Goal: Task Accomplishment & Management: Manage account settings

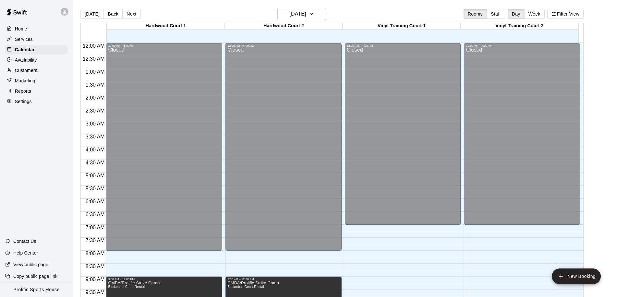
scroll to position [342, 0]
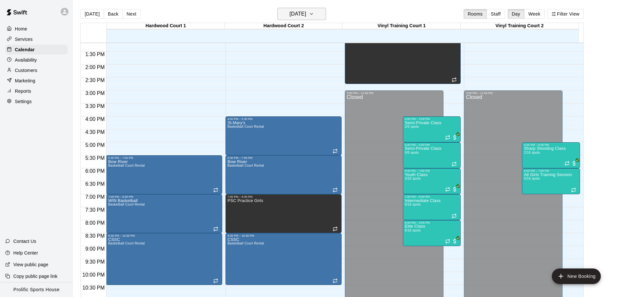
click at [306, 16] on h6 "[DATE]" at bounding box center [298, 13] width 17 height 9
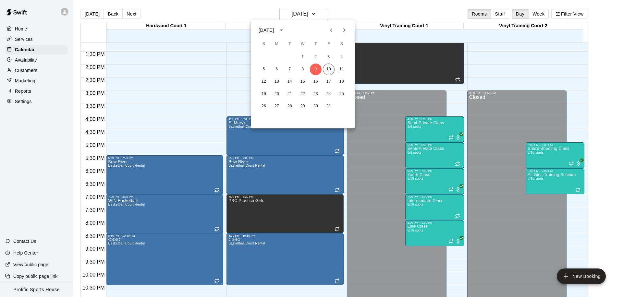
click at [330, 67] on button "10" at bounding box center [329, 70] width 12 height 12
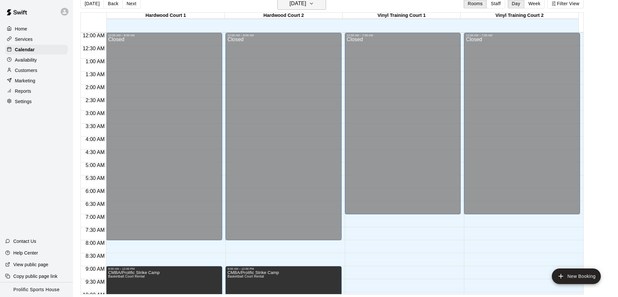
click at [290, 2] on h6 "[DATE]" at bounding box center [298, 3] width 17 height 9
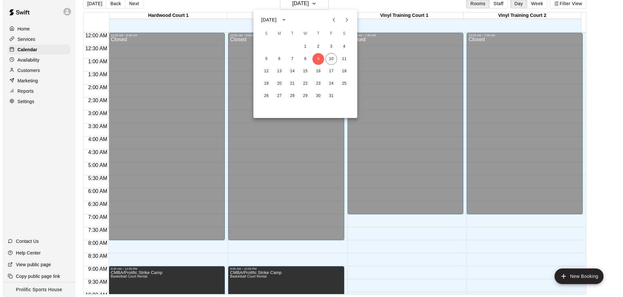
scroll to position [357, 0]
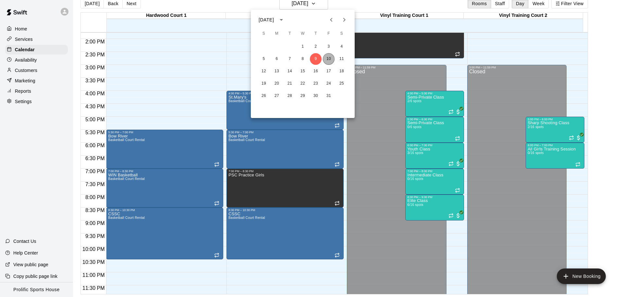
click at [328, 58] on button "10" at bounding box center [329, 59] width 12 height 12
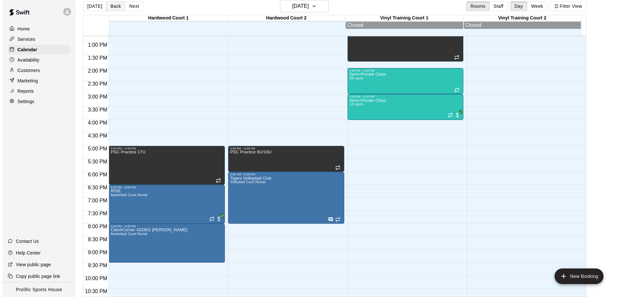
scroll to position [336, 0]
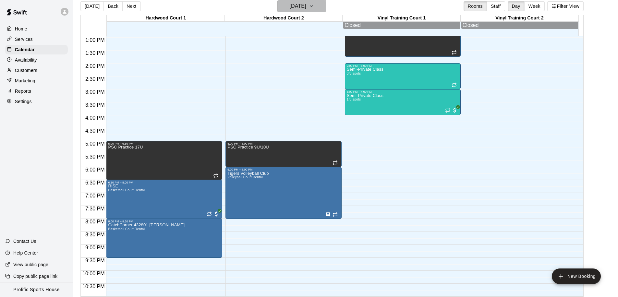
click at [306, 6] on h6 "[DATE]" at bounding box center [298, 6] width 17 height 9
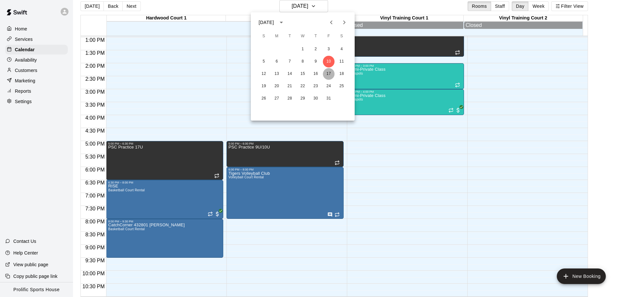
click at [329, 74] on button "17" at bounding box center [329, 74] width 12 height 12
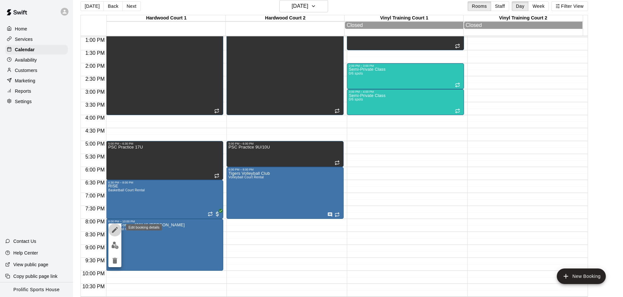
click at [115, 227] on icon "edit" at bounding box center [115, 230] width 8 height 8
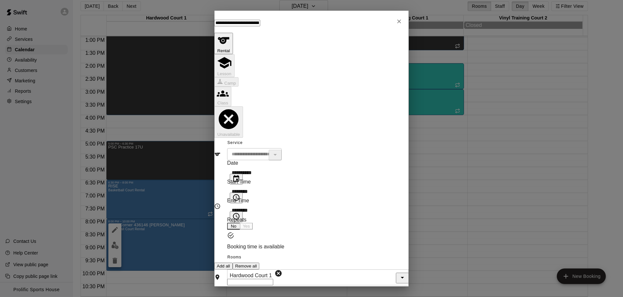
click at [254, 204] on input "********" at bounding box center [258, 210] width 62 height 13
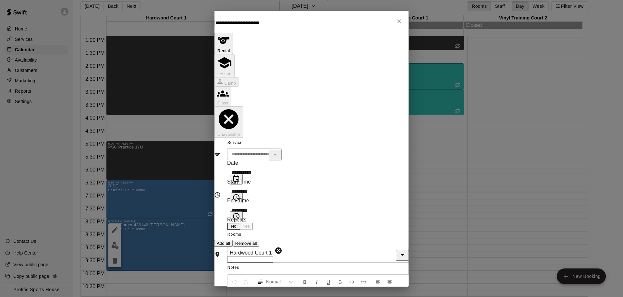
click at [249, 204] on input "********" at bounding box center [257, 210] width 61 height 13
click at [239, 213] on icon "Choose time" at bounding box center [236, 216] width 6 height 6
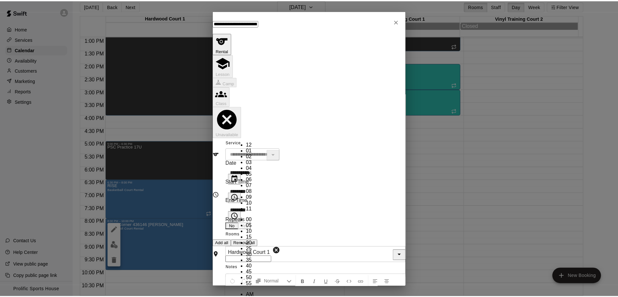
scroll to position [104, 0]
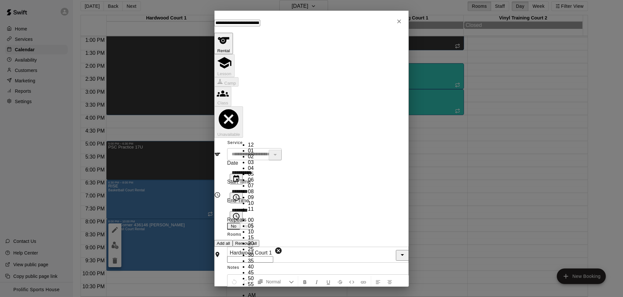
click at [245, 153] on ul "12 01 02 03 04 05 06 07 08 09 10 11" at bounding box center [245, 177] width 21 height 70
click at [245, 154] on ul "12 01 02 03 04 05 06 07 08 09 10 11" at bounding box center [245, 177] width 21 height 70
click at [267, 204] on input "********" at bounding box center [257, 210] width 61 height 13
click at [246, 204] on input "********" at bounding box center [257, 210] width 61 height 13
click at [242, 204] on input "********" at bounding box center [257, 210] width 61 height 13
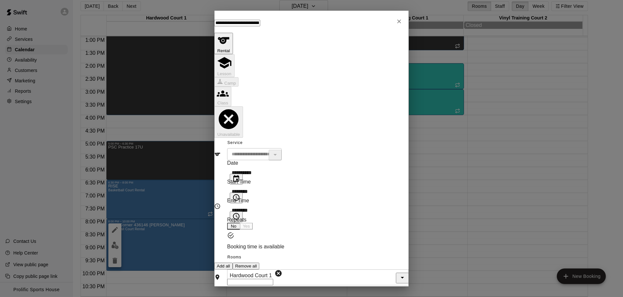
type input "********"
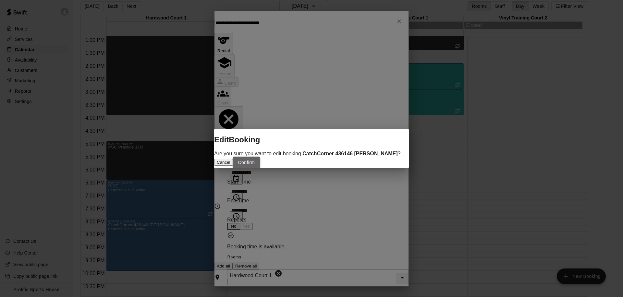
click at [260, 169] on button "Confirm" at bounding box center [246, 163] width 27 height 12
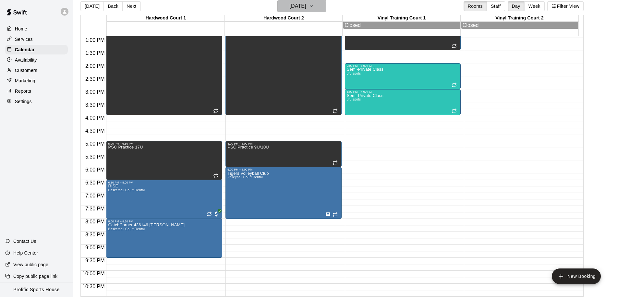
click at [298, 5] on h6 "[DATE]" at bounding box center [298, 6] width 17 height 9
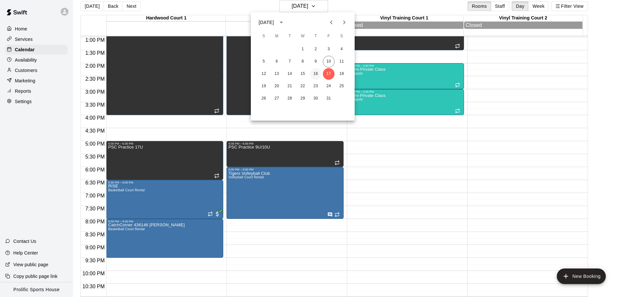
click at [313, 74] on button "16" at bounding box center [316, 74] width 12 height 12
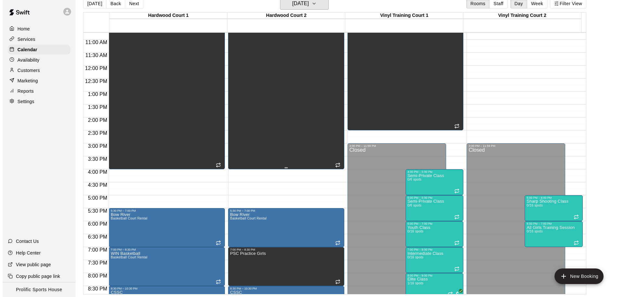
scroll to position [340, 0]
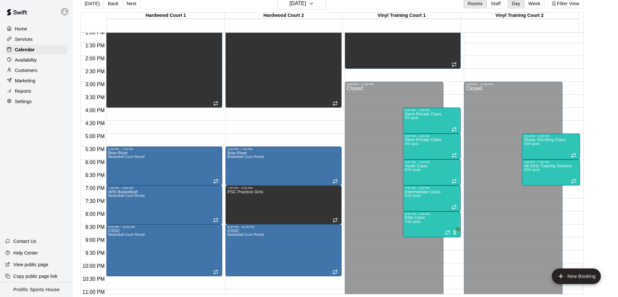
click at [165, 110] on div "12:00 AM – 8:00 AM Closed 9:00 AM – 4:00 PM CMBA/Prolific Strike Camp [GEOGRAPH…" at bounding box center [164, 3] width 116 height 623
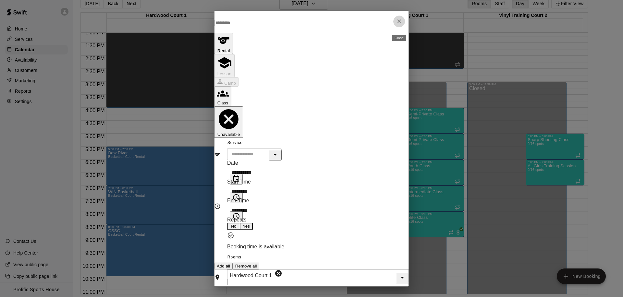
click at [397, 23] on icon "Close" at bounding box center [399, 21] width 6 height 6
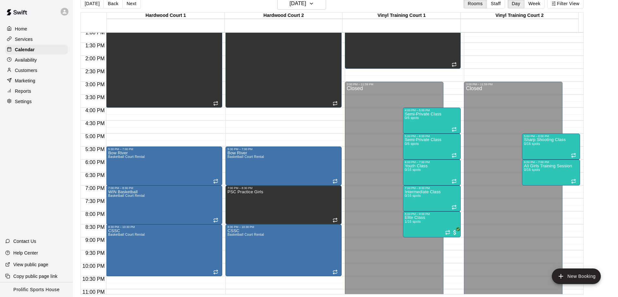
click at [126, 112] on div "12:00 AM – 8:00 AM Closed 9:00 AM – 4:00 PM CMBA/Prolific Strike Camp [GEOGRAPH…" at bounding box center [164, 3] width 116 height 623
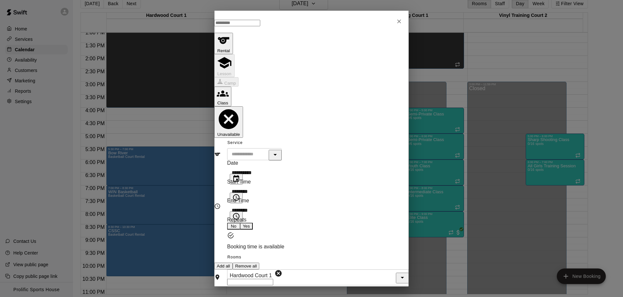
click at [240, 194] on icon "Choose time, selected time is 4:00 PM" at bounding box center [236, 198] width 8 height 8
click at [272, 204] on input "********" at bounding box center [258, 210] width 62 height 13
click at [243, 212] on button "Choose time, selected time is 4:30 PM" at bounding box center [236, 217] width 13 height 11
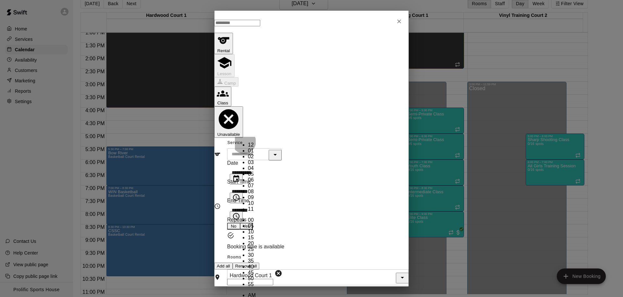
click at [248, 171] on li "05" at bounding box center [252, 174] width 8 height 6
type input "********"
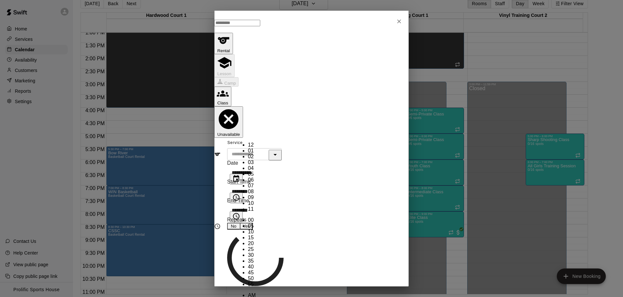
scroll to position [63, 0]
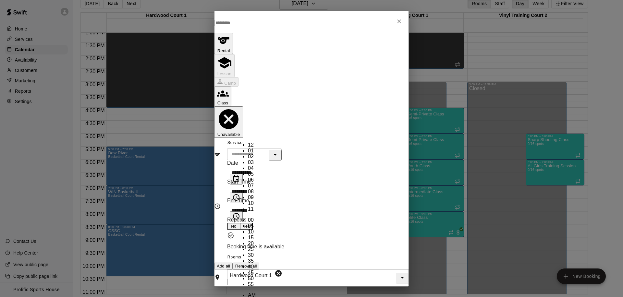
click at [282, 148] on div "​" at bounding box center [254, 154] width 55 height 12
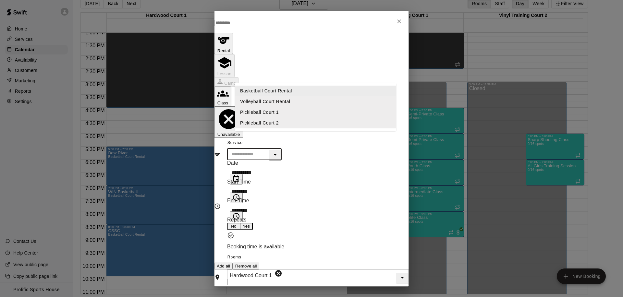
click at [285, 92] on li "Basketball Court Rental" at bounding box center [315, 91] width 161 height 11
type input "**********"
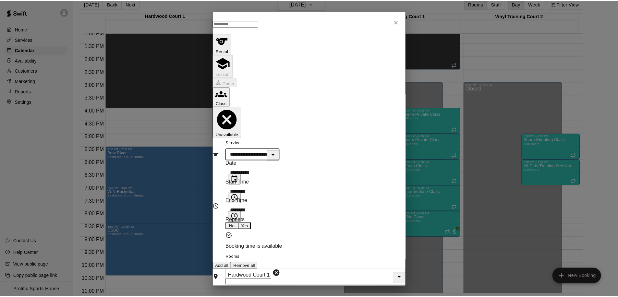
scroll to position [54, 0]
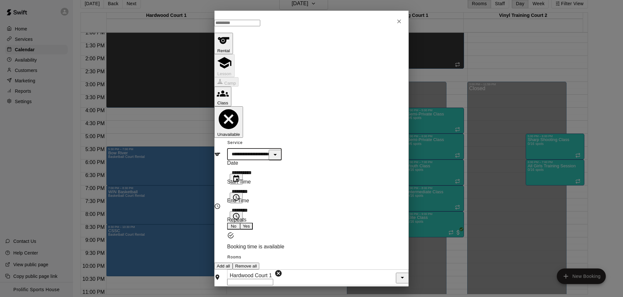
click at [260, 26] on input "text" at bounding box center [237, 23] width 46 height 6
type input "***"
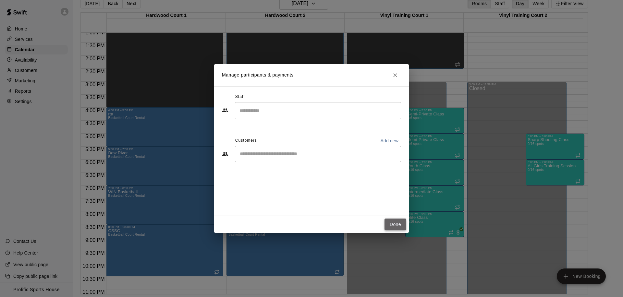
click at [393, 225] on button "Done" at bounding box center [395, 225] width 22 height 12
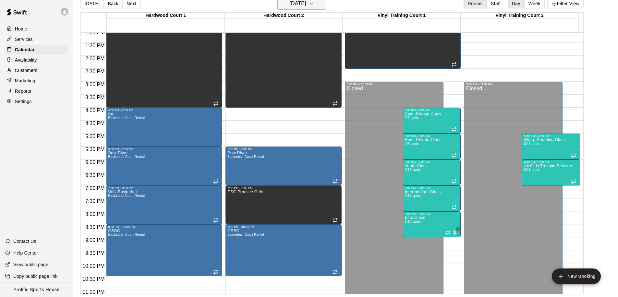
click at [306, 3] on h6 "[DATE]" at bounding box center [298, 3] width 17 height 9
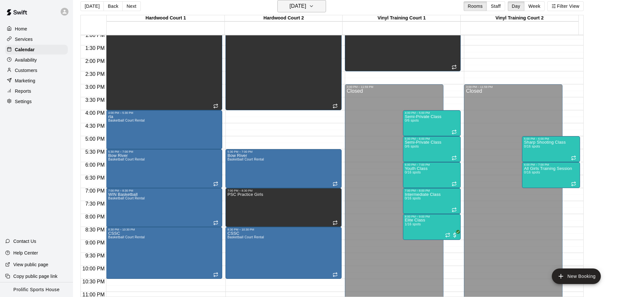
click at [306, 7] on h6 "[DATE]" at bounding box center [298, 6] width 17 height 9
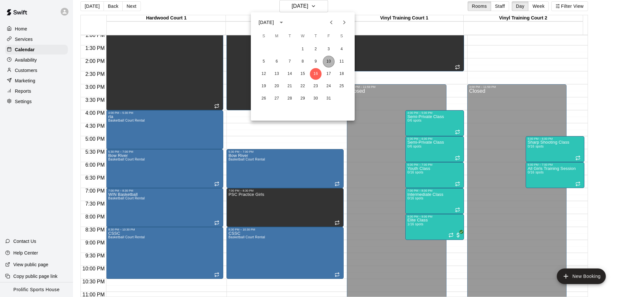
click at [329, 61] on button "10" at bounding box center [329, 62] width 12 height 12
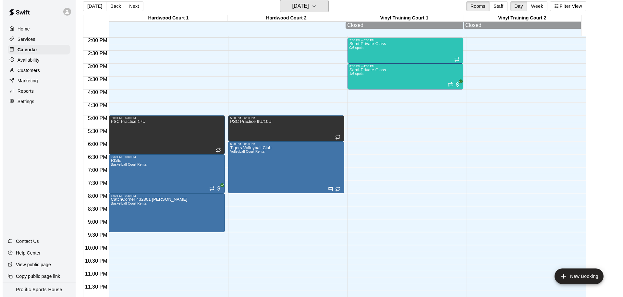
scroll to position [346, 0]
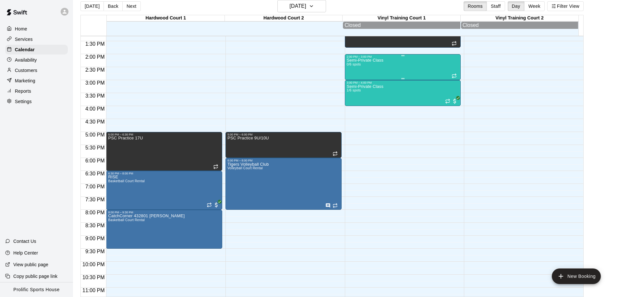
click at [403, 64] on div "Semi-Private Class 0/6 spots" at bounding box center [403, 206] width 112 height 297
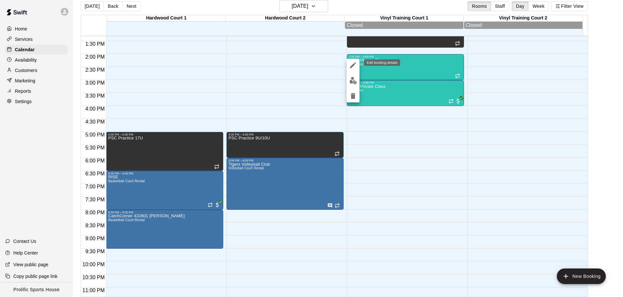
click at [353, 67] on icon "edit" at bounding box center [353, 65] width 8 height 8
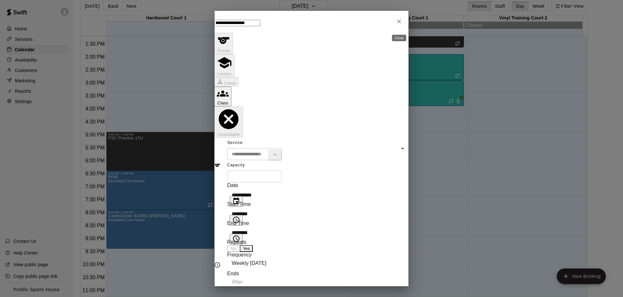
click at [396, 25] on icon "Close" at bounding box center [399, 21] width 6 height 6
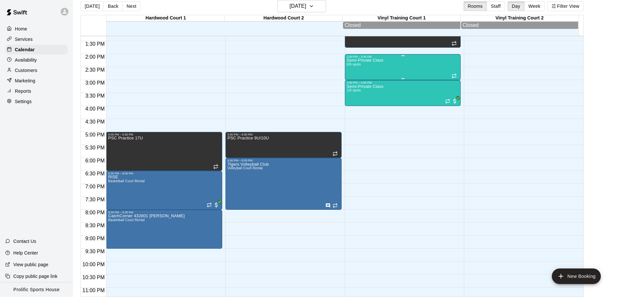
click at [382, 68] on div "Semi-Private Class 0/6 spots" at bounding box center [365, 206] width 37 height 297
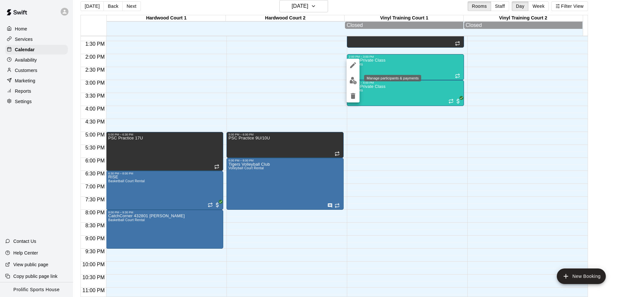
click at [353, 82] on img "edit" at bounding box center [352, 80] width 7 height 7
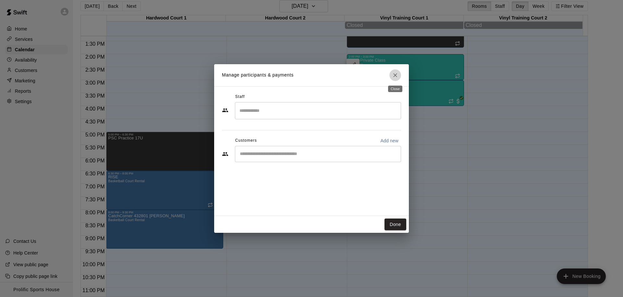
click at [393, 75] on icon "Close" at bounding box center [395, 75] width 6 height 6
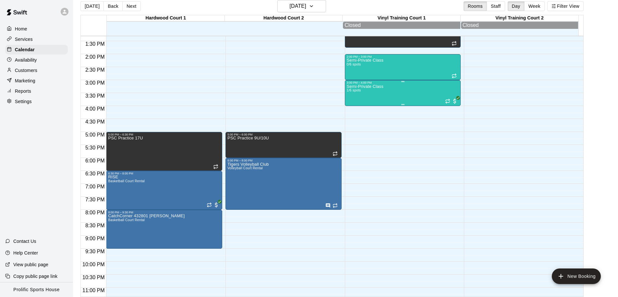
click at [371, 97] on div "Semi-Private Class 1/6 spots" at bounding box center [365, 232] width 37 height 297
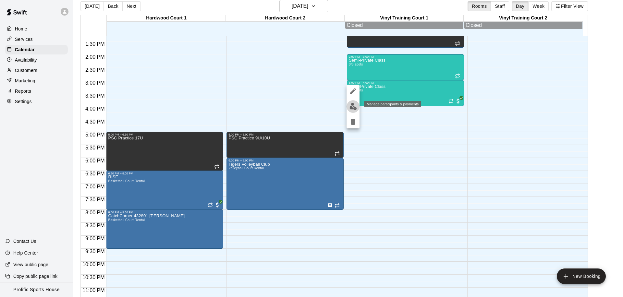
click at [350, 106] on img "edit" at bounding box center [352, 106] width 7 height 7
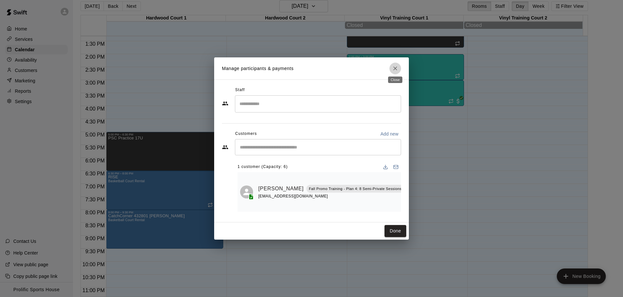
click at [394, 67] on icon "Close" at bounding box center [395, 69] width 4 height 4
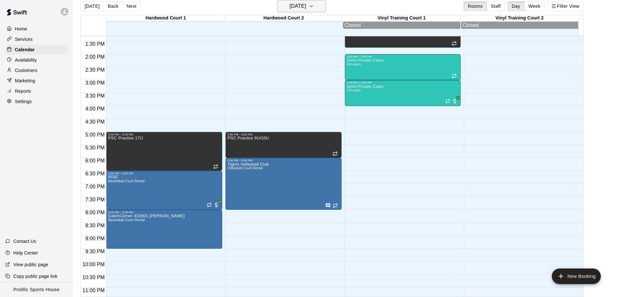
click at [290, 6] on h6 "[DATE]" at bounding box center [298, 6] width 17 height 9
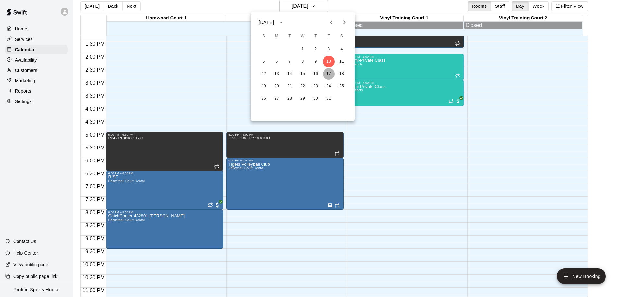
click at [331, 75] on button "17" at bounding box center [329, 74] width 12 height 12
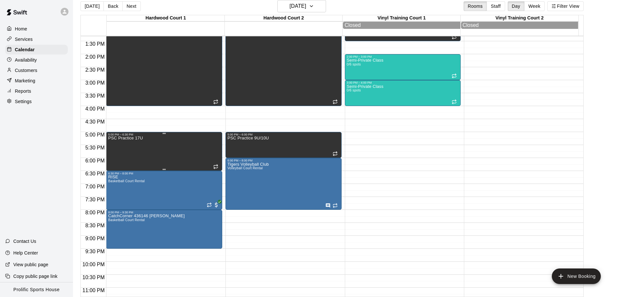
click at [180, 151] on div "PSC Practice 17U" at bounding box center [164, 284] width 112 height 297
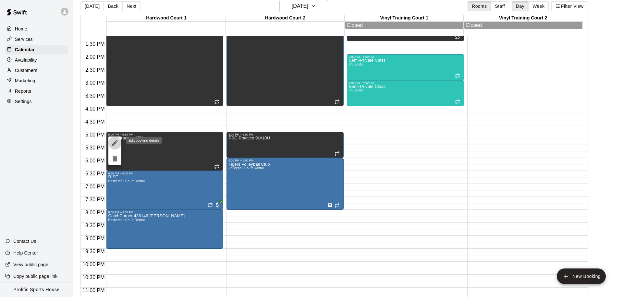
click at [111, 144] on icon "edit" at bounding box center [115, 143] width 8 height 8
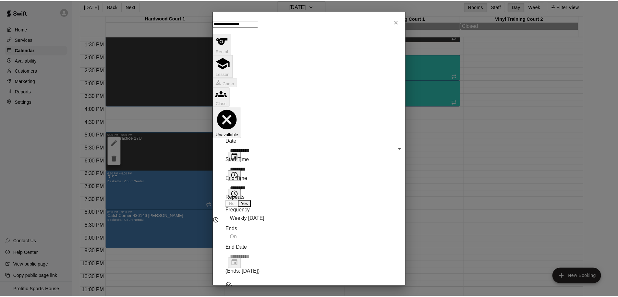
scroll to position [96, 0]
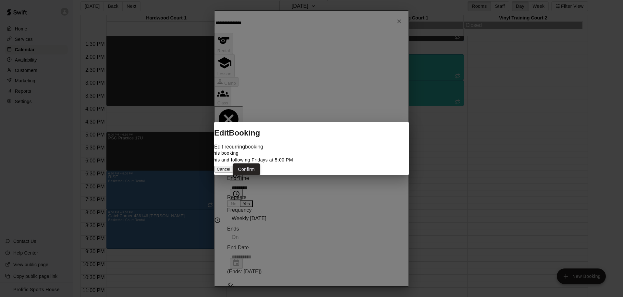
click at [260, 176] on button "Confirm" at bounding box center [246, 170] width 27 height 12
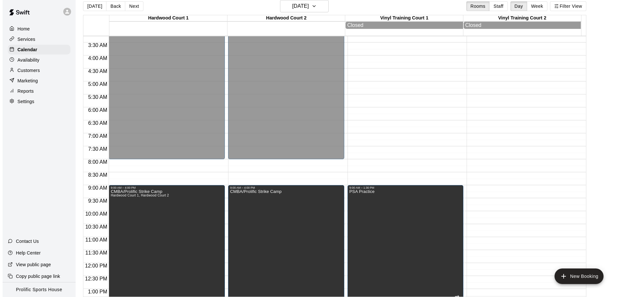
scroll to position [290, 0]
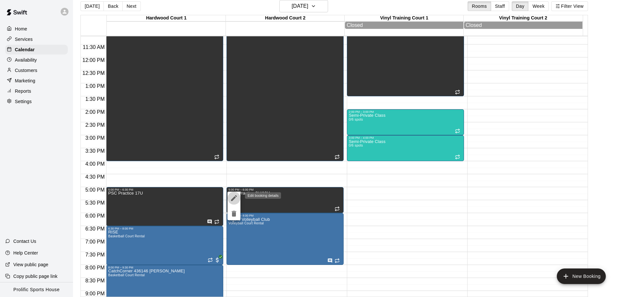
click at [233, 196] on icon "edit" at bounding box center [234, 198] width 8 height 8
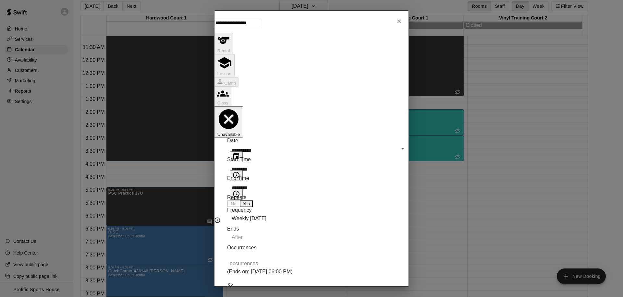
scroll to position [96, 0]
click at [158, 190] on div "**********" at bounding box center [311, 148] width 623 height 297
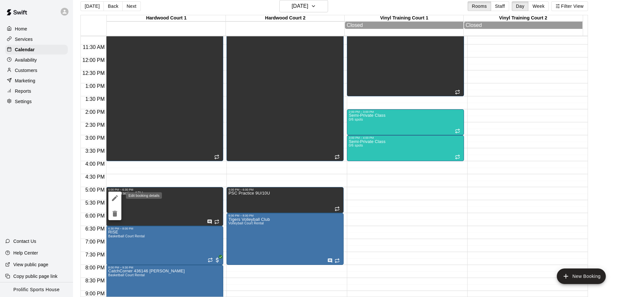
click at [116, 199] on icon "edit" at bounding box center [115, 198] width 8 height 8
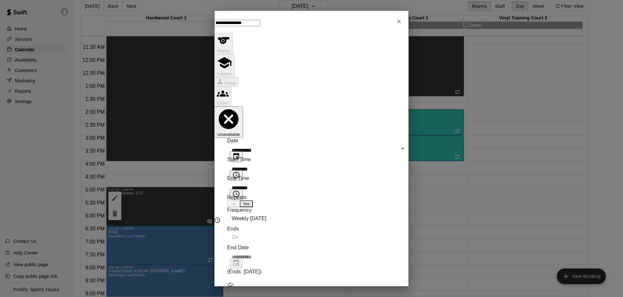
scroll to position [17, 0]
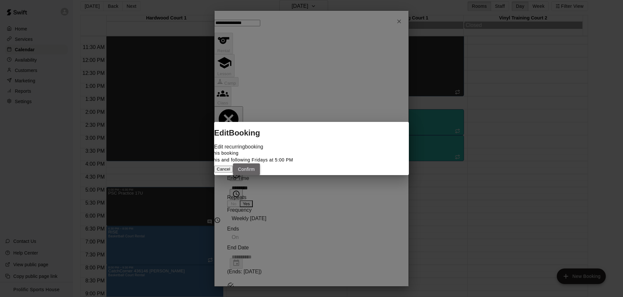
click at [260, 176] on button "Confirm" at bounding box center [246, 170] width 27 height 12
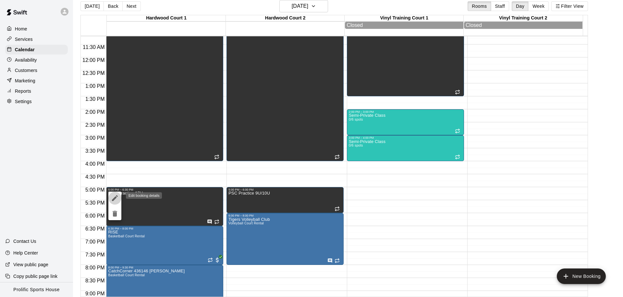
click at [109, 197] on button "edit" at bounding box center [114, 198] width 13 height 13
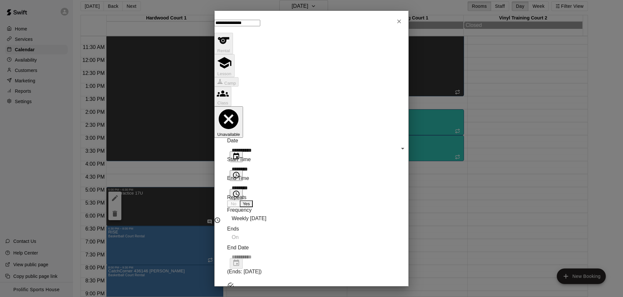
click at [155, 183] on div "**********" at bounding box center [311, 148] width 623 height 297
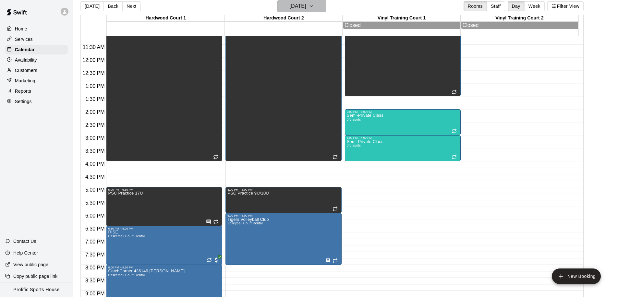
click at [306, 6] on h6 "[DATE]" at bounding box center [298, 6] width 17 height 9
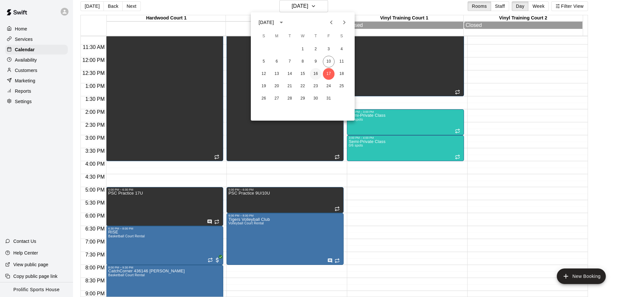
click at [313, 73] on button "16" at bounding box center [316, 74] width 12 height 12
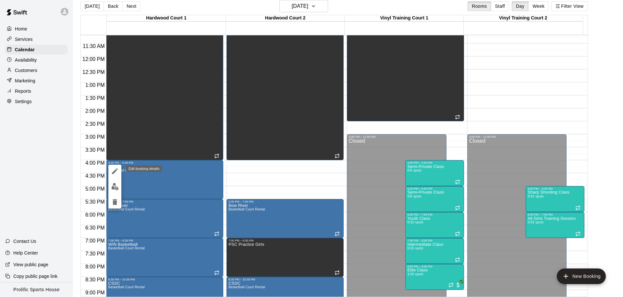
click at [112, 175] on button "edit" at bounding box center [114, 171] width 13 height 13
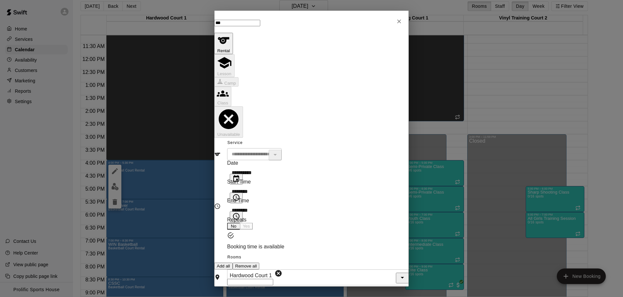
scroll to position [18, 0]
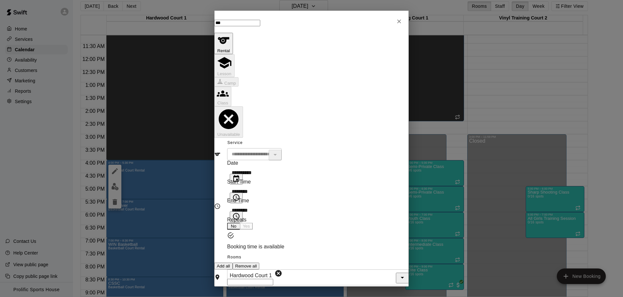
scroll to position [33, 0]
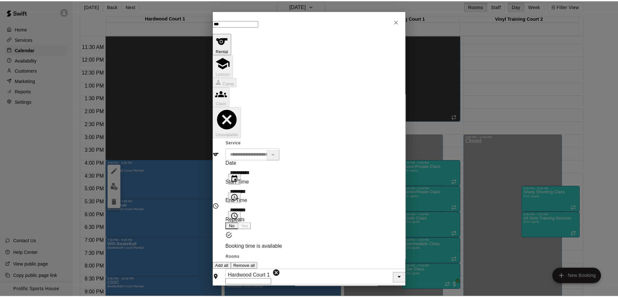
scroll to position [96, 0]
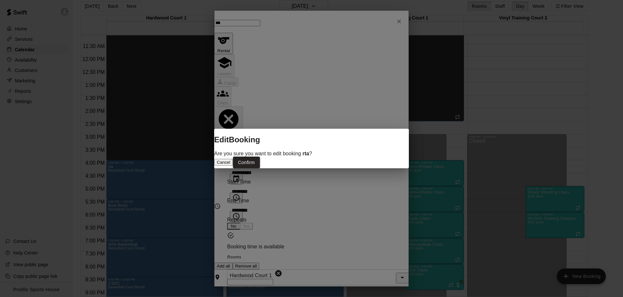
click at [260, 166] on button "Confirm" at bounding box center [246, 163] width 27 height 12
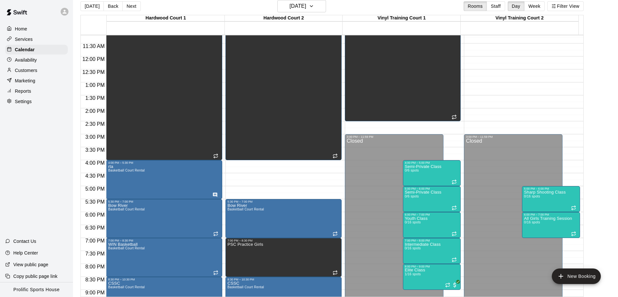
click at [302, 13] on div "[DATE] Back [DATE][DATE] Rooms Staff Day Week Filter View" at bounding box center [331, 7] width 503 height 15
click at [303, 10] on h6 "[DATE]" at bounding box center [298, 6] width 17 height 9
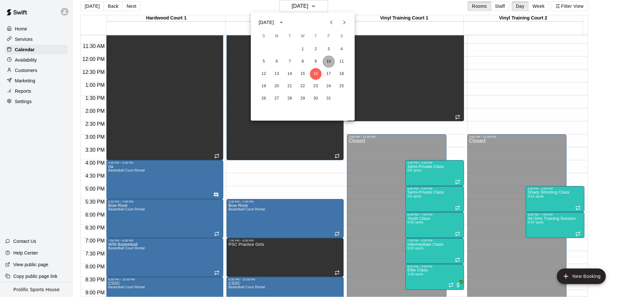
click at [326, 62] on button "10" at bounding box center [329, 62] width 12 height 12
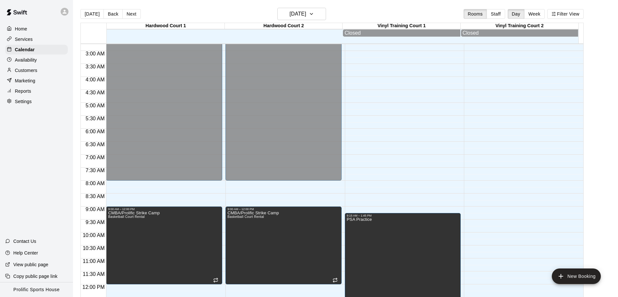
scroll to position [1, 0]
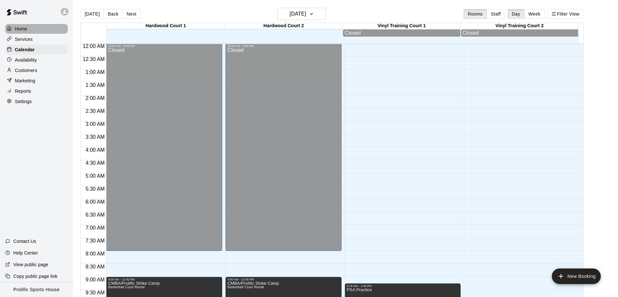
click at [25, 29] on p "Home" at bounding box center [21, 29] width 12 height 6
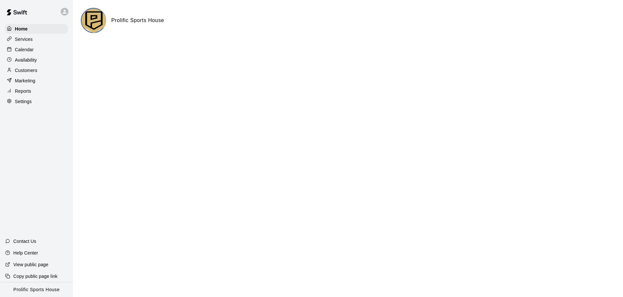
click at [26, 69] on p "Customers" at bounding box center [26, 70] width 22 height 6
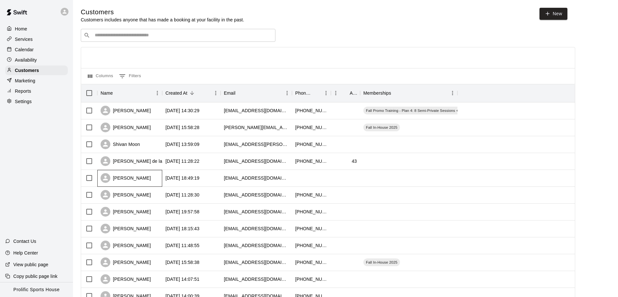
click at [137, 180] on div "[PERSON_NAME]" at bounding box center [126, 178] width 50 height 10
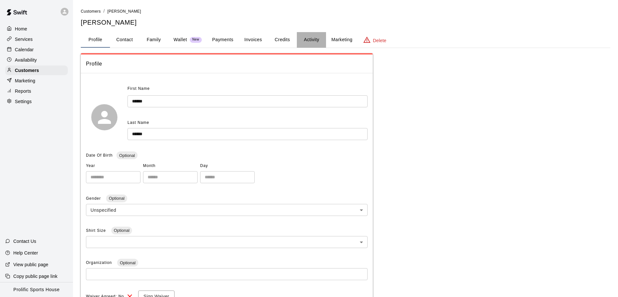
click at [315, 40] on button "Activity" at bounding box center [311, 40] width 29 height 16
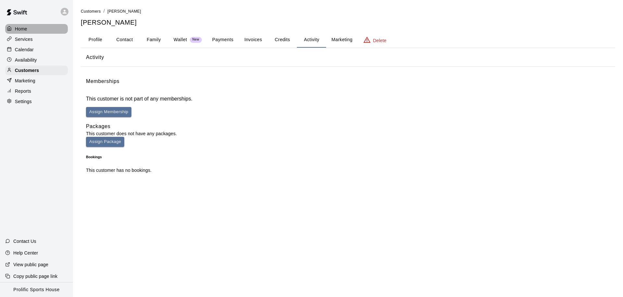
click at [33, 29] on div "Home" at bounding box center [36, 29] width 63 height 10
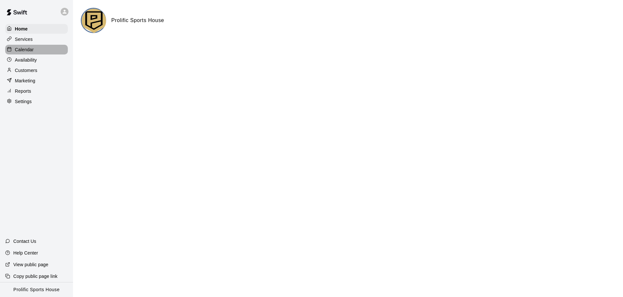
click at [28, 48] on p "Calendar" at bounding box center [24, 49] width 19 height 6
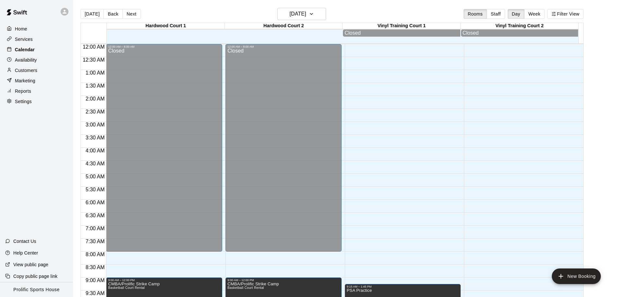
scroll to position [331, 0]
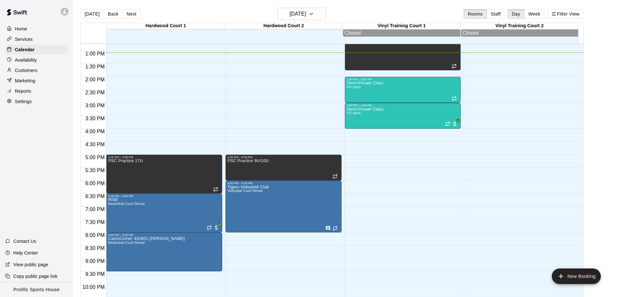
click at [47, 30] on div "Home" at bounding box center [36, 29] width 63 height 10
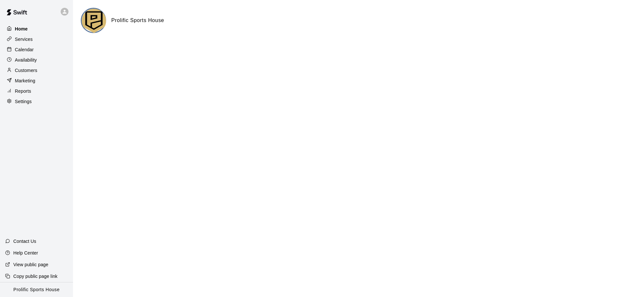
click at [45, 31] on div "Home" at bounding box center [36, 29] width 63 height 10
click at [36, 68] on p "Customers" at bounding box center [26, 70] width 22 height 6
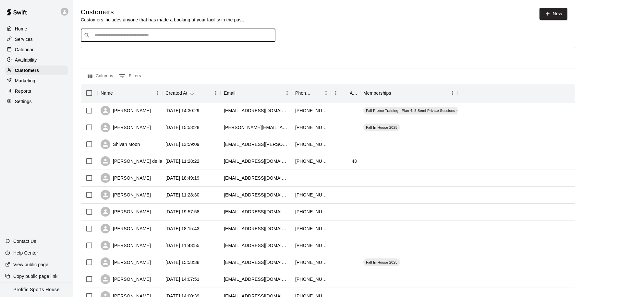
click at [151, 37] on input "Search customers by name or email" at bounding box center [183, 35] width 180 height 6
type input "******"
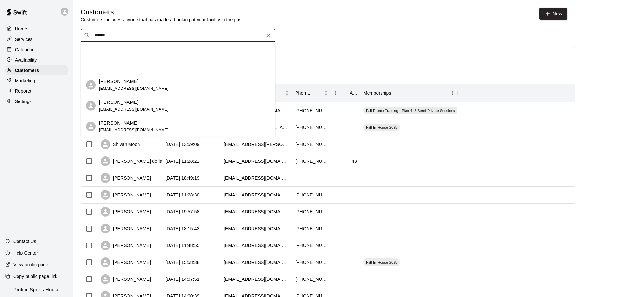
scroll to position [113, 0]
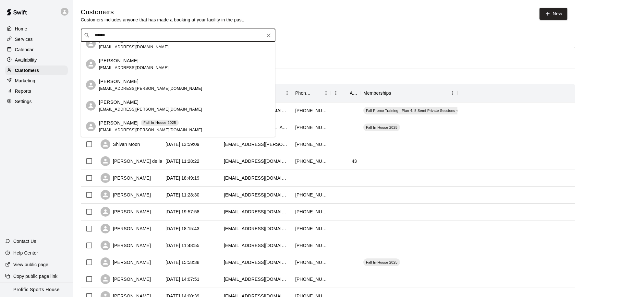
click at [140, 102] on div "[PERSON_NAME]" at bounding box center [150, 102] width 103 height 7
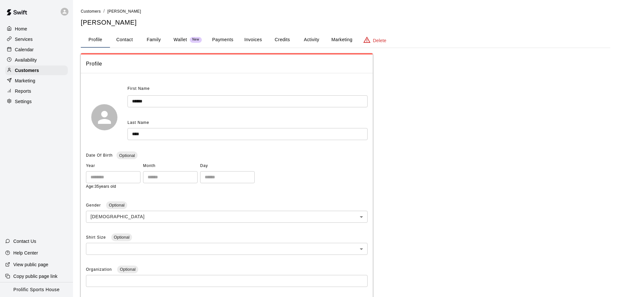
click at [310, 41] on button "Activity" at bounding box center [311, 40] width 29 height 16
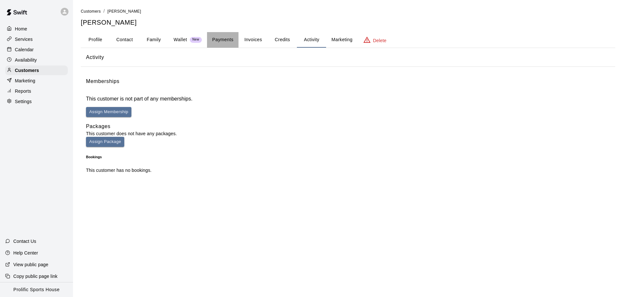
click at [223, 40] on button "Payments" at bounding box center [222, 40] width 31 height 16
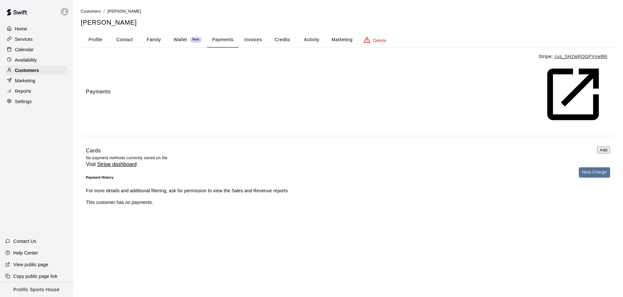
click at [156, 41] on button "Family" at bounding box center [153, 40] width 29 height 16
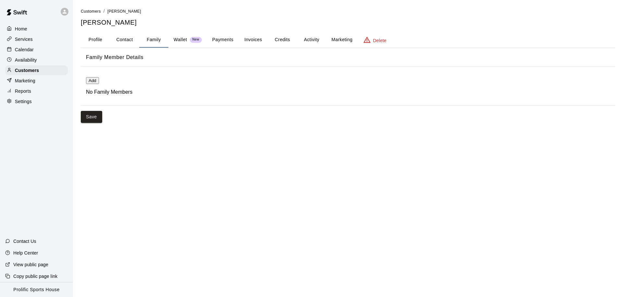
click at [124, 40] on button "Contact" at bounding box center [124, 40] width 29 height 16
select select "**"
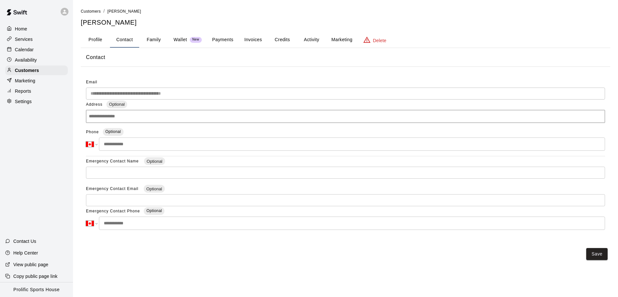
click at [94, 40] on button "Profile" at bounding box center [95, 40] width 29 height 16
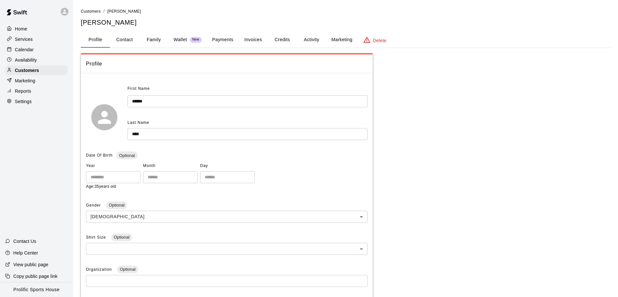
click at [280, 39] on button "Credits" at bounding box center [282, 40] width 29 height 16
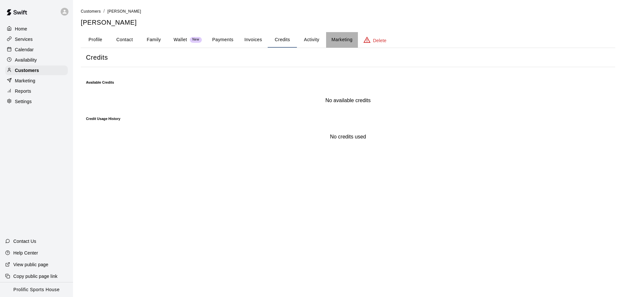
click at [346, 41] on button "Marketing" at bounding box center [341, 40] width 31 height 16
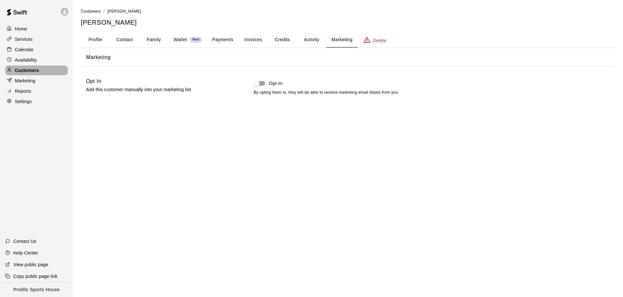
click at [42, 72] on div "Customers" at bounding box center [36, 71] width 63 height 10
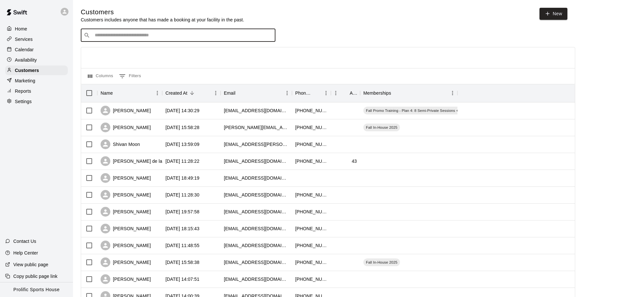
click at [159, 35] on input "Search customers by name or email" at bounding box center [183, 35] width 180 height 6
click at [159, 36] on input "Search customers by name or email" at bounding box center [183, 35] width 180 height 6
type input "*"
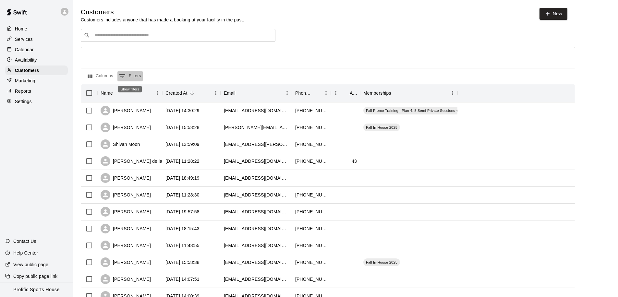
click at [129, 76] on button "0 Filters" at bounding box center [129, 76] width 25 height 10
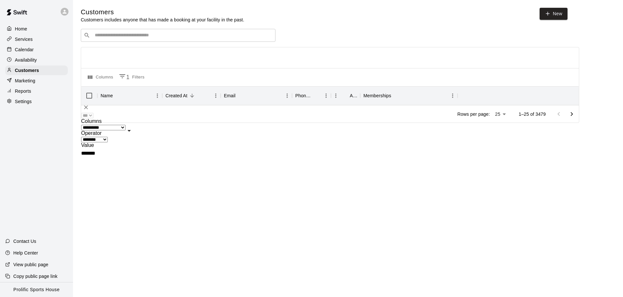
type input "*******"
click at [87, 112] on button "Delete" at bounding box center [86, 108] width 10 height 10
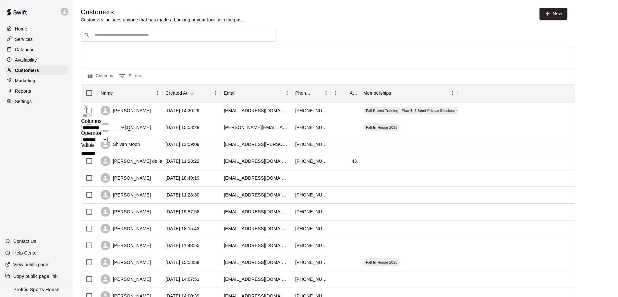
click at [89, 111] on icon "Delete" at bounding box center [86, 107] width 6 height 6
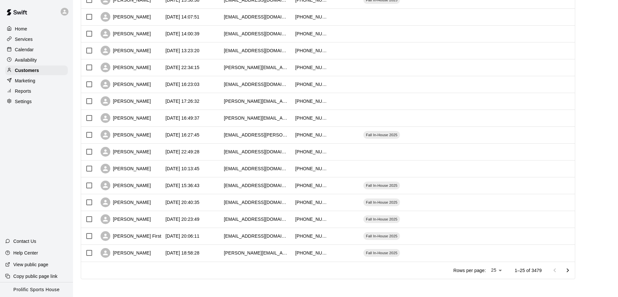
scroll to position [263, 0]
click at [571, 270] on icon "Go to next page" at bounding box center [568, 270] width 8 height 8
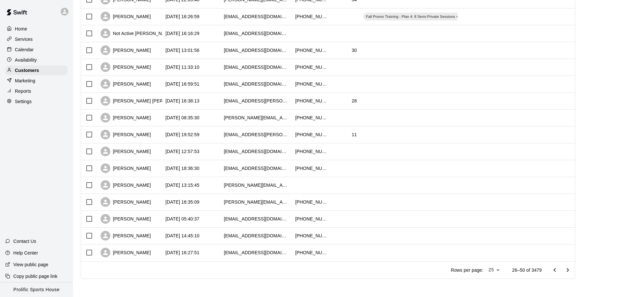
click at [557, 267] on icon "Go to previous page" at bounding box center [555, 270] width 8 height 8
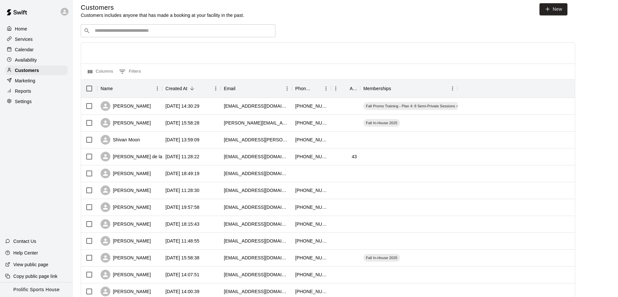
scroll to position [0, 0]
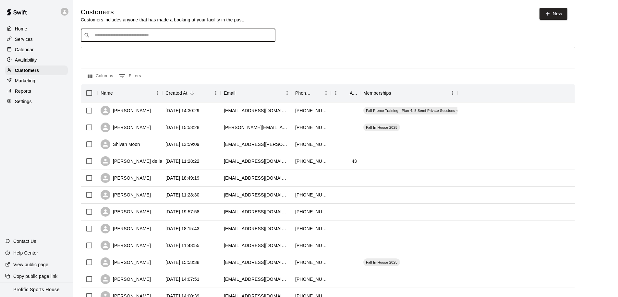
click at [120, 34] on input "Search customers by name or email" at bounding box center [183, 35] width 180 height 6
type input "******"
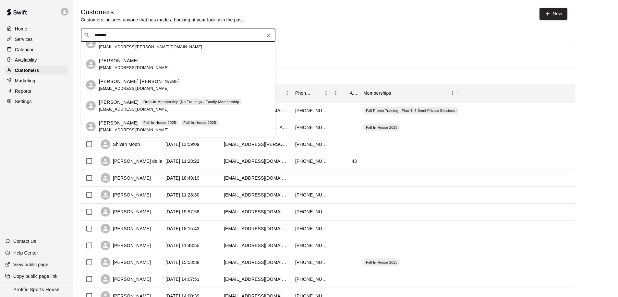
click at [163, 61] on div "[PERSON_NAME]" at bounding box center [134, 60] width 70 height 7
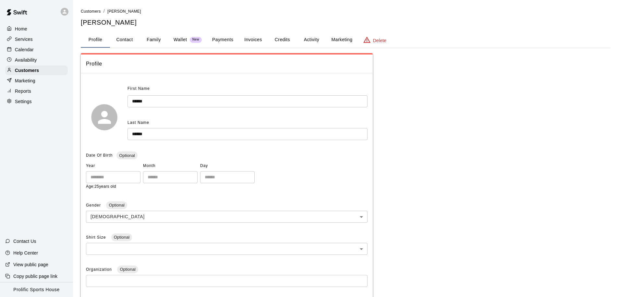
click at [311, 41] on button "Activity" at bounding box center [311, 40] width 29 height 16
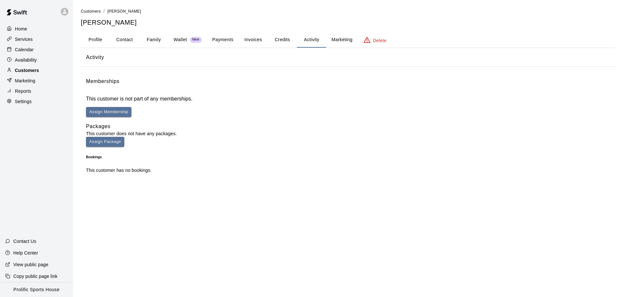
click at [38, 73] on p "Customers" at bounding box center [27, 70] width 24 height 6
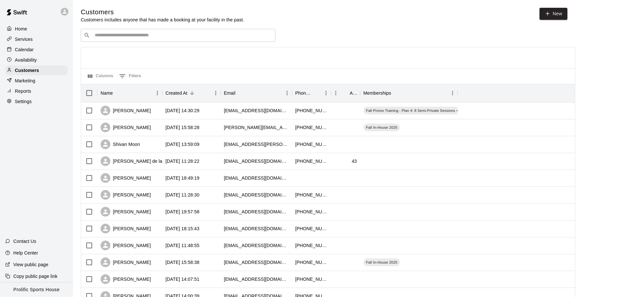
click at [119, 40] on div "​ ​" at bounding box center [178, 35] width 195 height 13
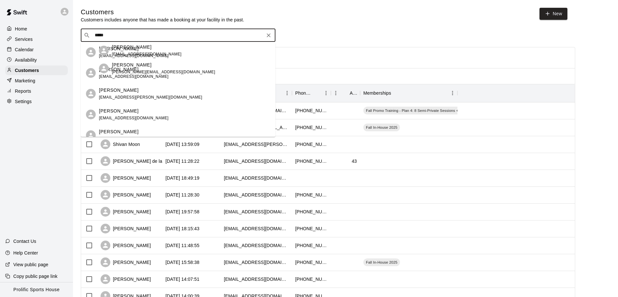
type input "******"
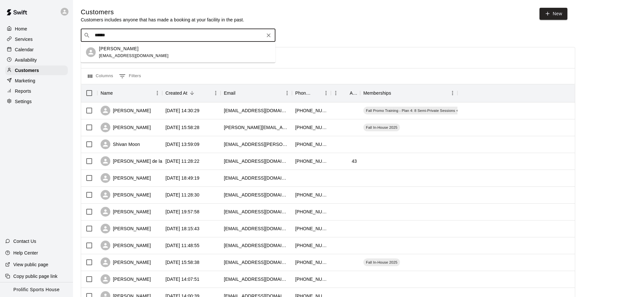
click at [157, 56] on div "[PERSON_NAME] [EMAIL_ADDRESS][DOMAIN_NAME]" at bounding box center [184, 52] width 171 height 14
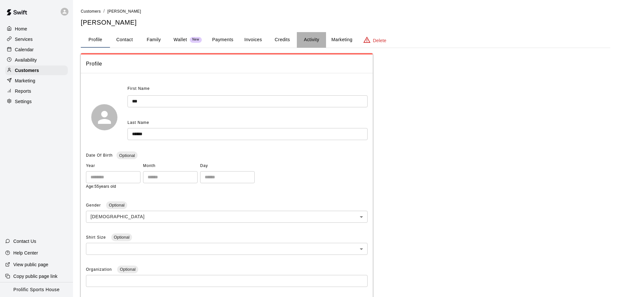
click at [309, 39] on button "Activity" at bounding box center [311, 40] width 29 height 16
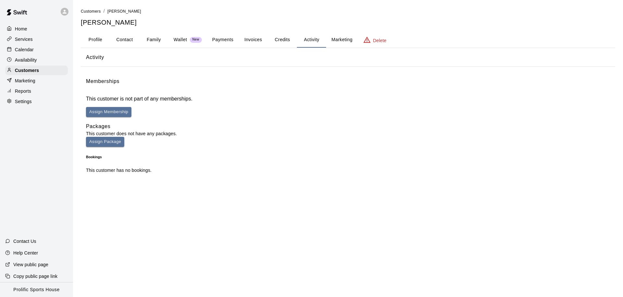
click at [97, 42] on button "Profile" at bounding box center [95, 40] width 29 height 16
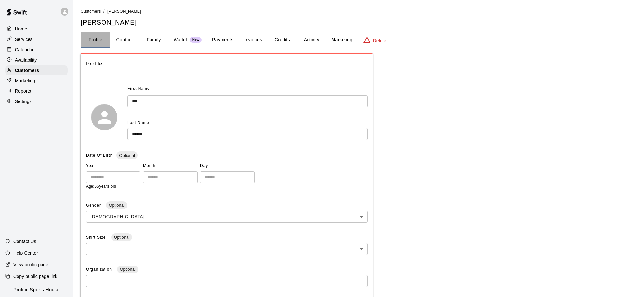
click at [95, 41] on button "Profile" at bounding box center [95, 40] width 29 height 16
click at [47, 69] on div "Customers" at bounding box center [36, 71] width 63 height 10
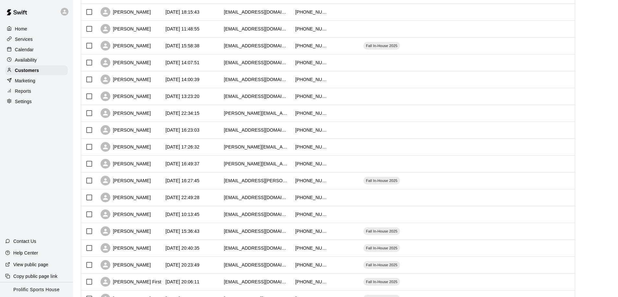
scroll to position [263, 0]
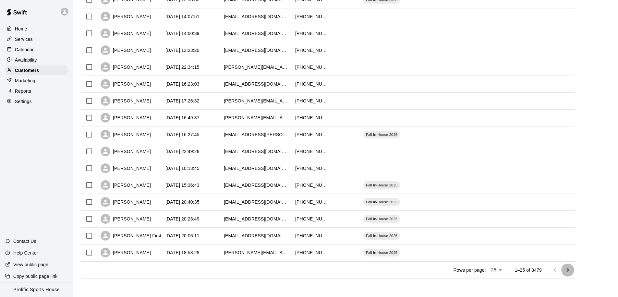
click at [568, 270] on icon "Go to next page" at bounding box center [568, 270] width 8 height 8
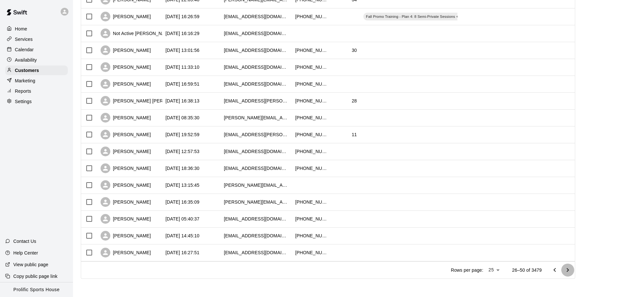
click at [568, 270] on icon "Go to next page" at bounding box center [568, 270] width 8 height 8
click at [571, 269] on icon "Go to next page" at bounding box center [568, 270] width 8 height 8
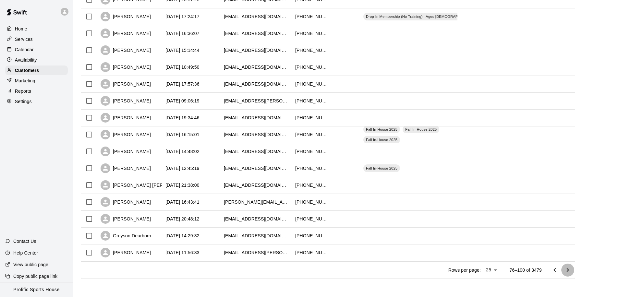
click at [571, 269] on icon "Go to next page" at bounding box center [568, 270] width 8 height 8
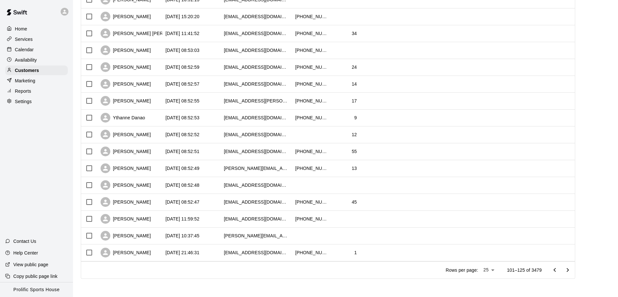
click at [572, 271] on icon "Go to next page" at bounding box center [568, 270] width 8 height 8
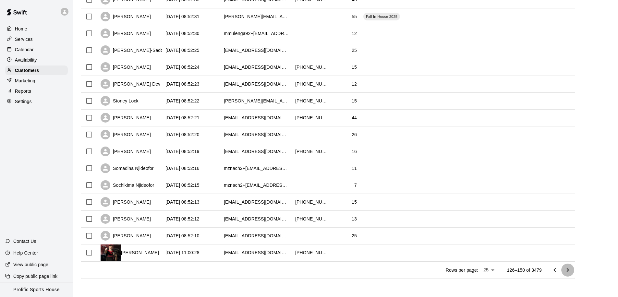
click at [567, 270] on button "Go to next page" at bounding box center [567, 270] width 13 height 13
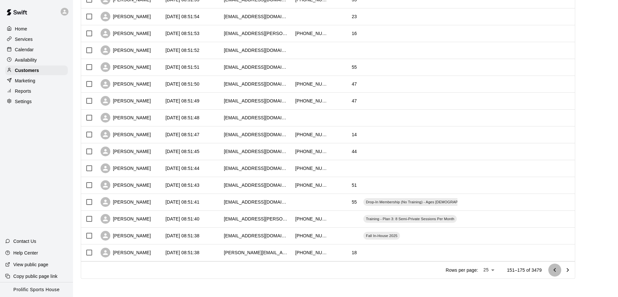
click at [557, 269] on icon "Go to previous page" at bounding box center [555, 270] width 8 height 8
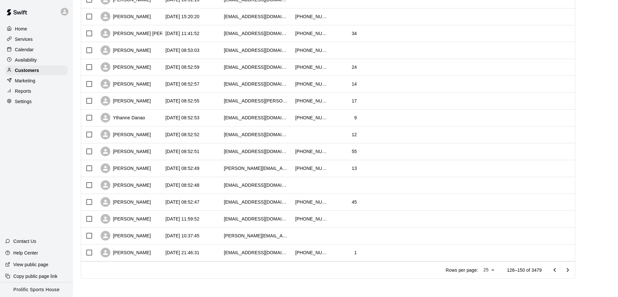
click at [557, 269] on icon "Go to previous page" at bounding box center [555, 270] width 8 height 8
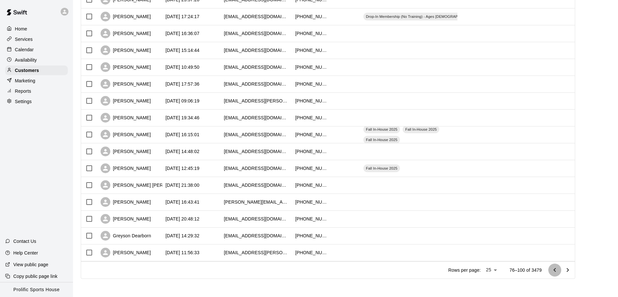
click at [557, 269] on icon "Go to previous page" at bounding box center [555, 270] width 8 height 8
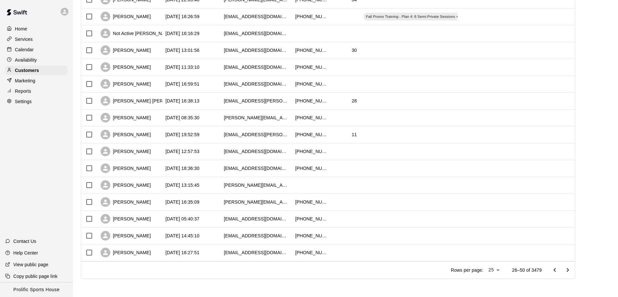
click at [557, 269] on icon "Go to previous page" at bounding box center [555, 270] width 8 height 8
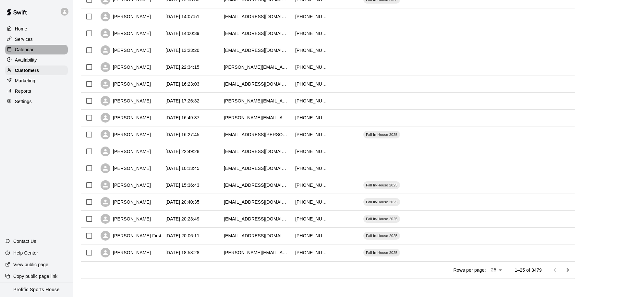
click at [28, 51] on p "Calendar" at bounding box center [24, 49] width 19 height 6
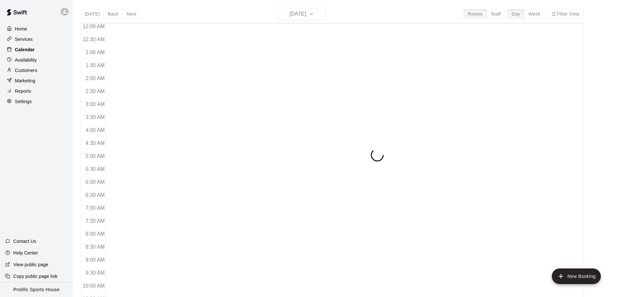
scroll to position [342, 0]
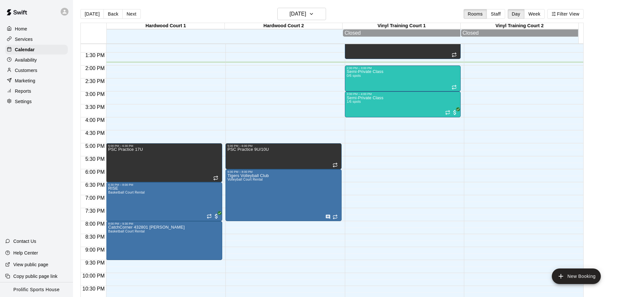
click at [115, 267] on div "12:00 AM – 8:00 AM Closed 9:00 AM – 12:00 PM CMBA/Prolific Strike Camp Basketba…" at bounding box center [164, 13] width 116 height 623
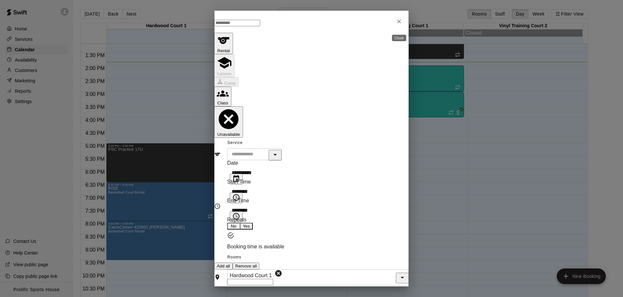
click at [400, 24] on icon "Close" at bounding box center [399, 22] width 4 height 4
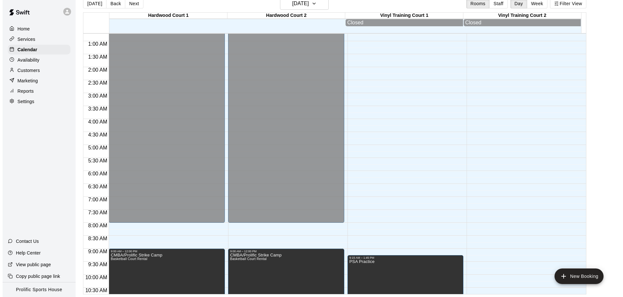
scroll to position [31, 0]
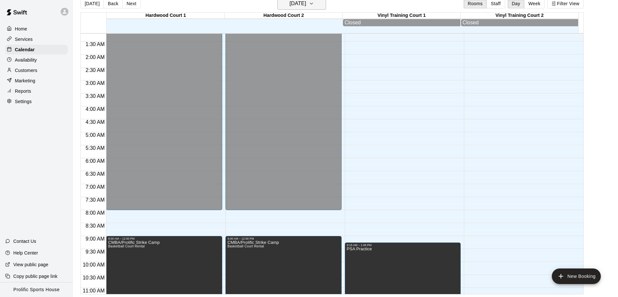
click at [316, 5] on button "[DATE]" at bounding box center [301, 3] width 49 height 12
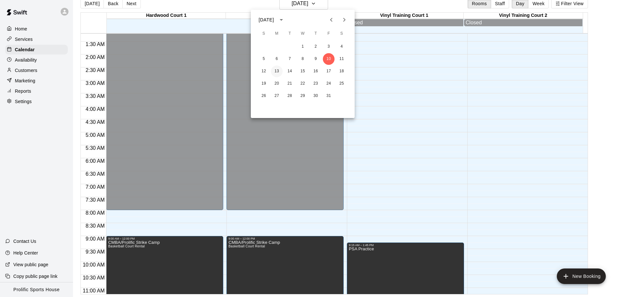
click at [275, 73] on button "13" at bounding box center [277, 72] width 12 height 12
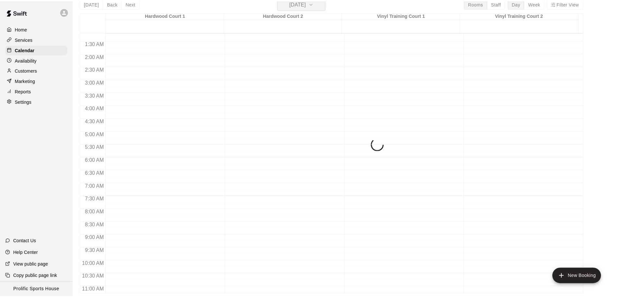
scroll to position [8, 0]
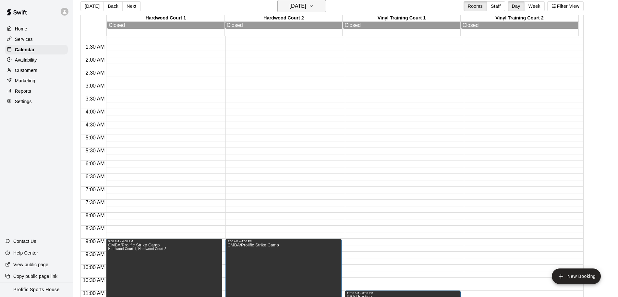
click at [306, 7] on h6 "[DATE]" at bounding box center [298, 6] width 17 height 9
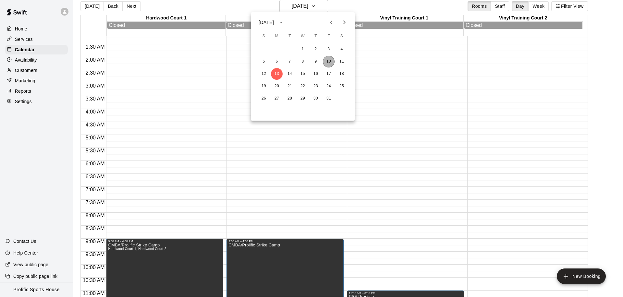
click at [329, 63] on button "10" at bounding box center [329, 62] width 12 height 12
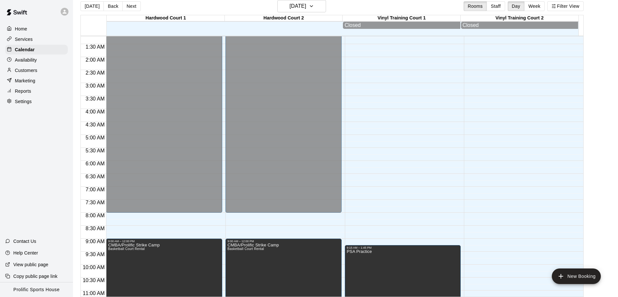
click at [30, 69] on p "Customers" at bounding box center [26, 70] width 22 height 6
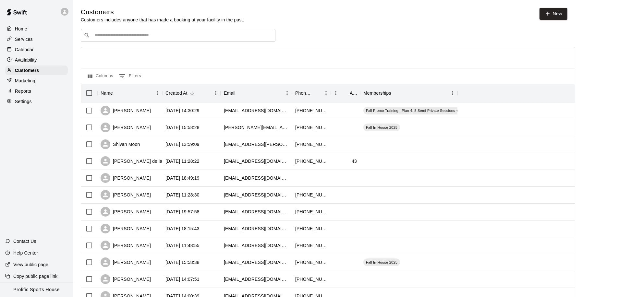
click at [135, 35] on input "Search customers by name or email" at bounding box center [183, 35] width 180 height 6
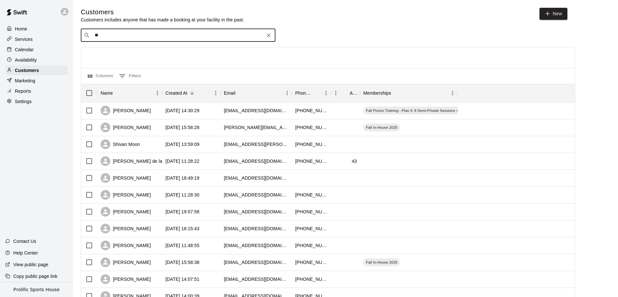
type input "***"
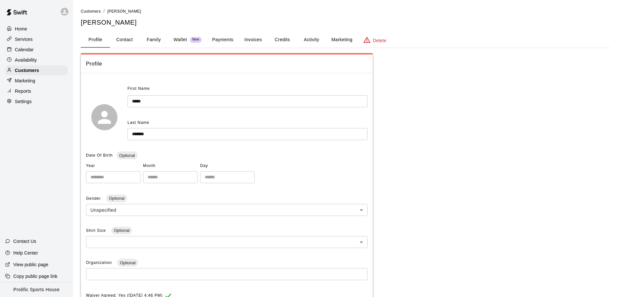
click at [40, 52] on div "Calendar" at bounding box center [36, 50] width 63 height 10
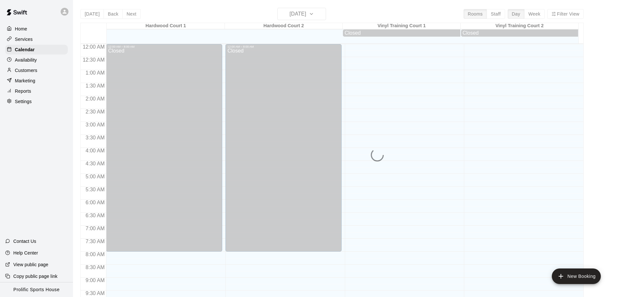
scroll to position [342, 0]
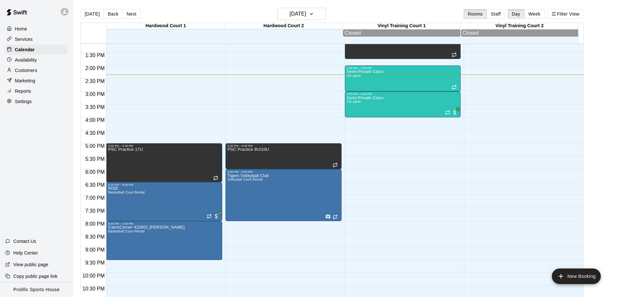
click at [36, 70] on p "Customers" at bounding box center [26, 70] width 22 height 6
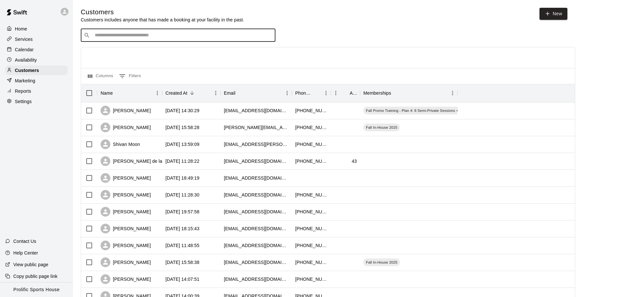
click at [208, 32] on input "Search customers by name or email" at bounding box center [183, 35] width 180 height 6
type input "***"
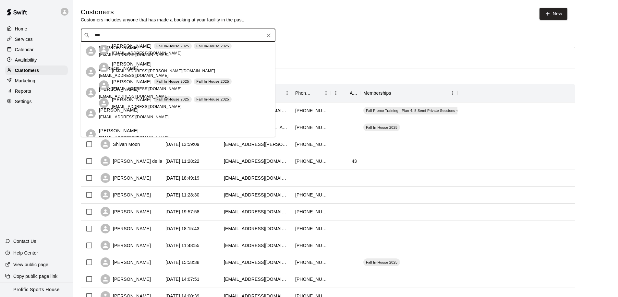
scroll to position [1, 0]
click at [181, 49] on div "[PERSON_NAME] [EMAIL_ADDRESS][DOMAIN_NAME]" at bounding box center [184, 51] width 171 height 14
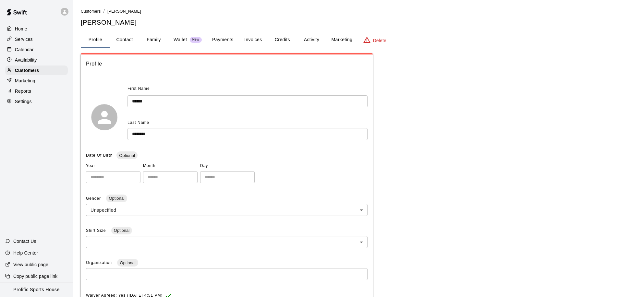
click at [38, 27] on div "Home" at bounding box center [36, 29] width 63 height 10
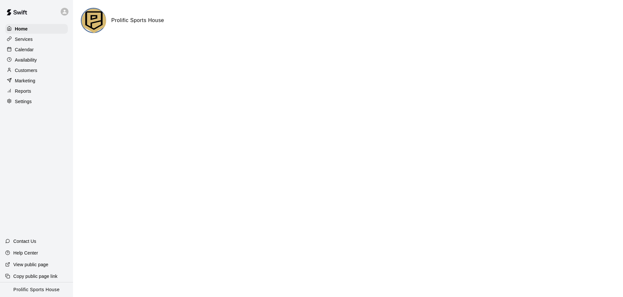
click at [32, 51] on p "Calendar" at bounding box center [24, 49] width 19 height 6
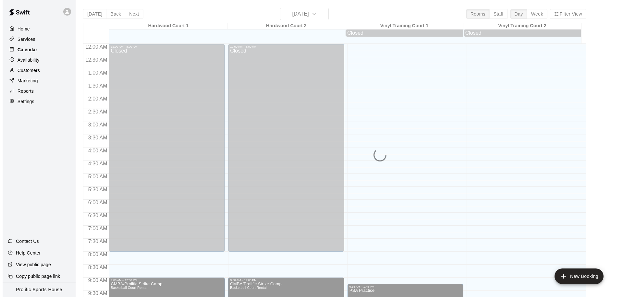
scroll to position [342, 0]
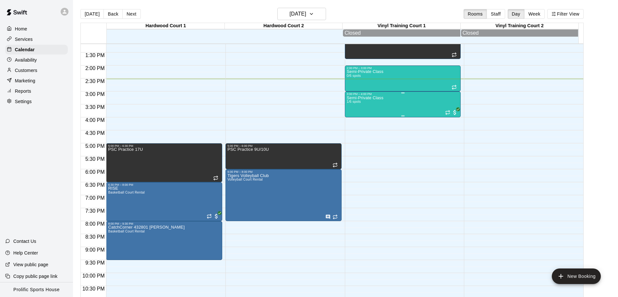
click at [427, 114] on div "Semi-Private Class 1/6 spots" at bounding box center [403, 244] width 112 height 297
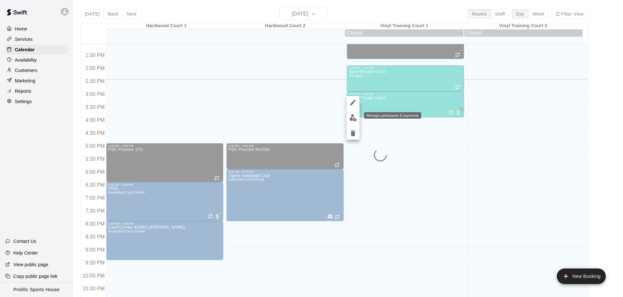
click at [352, 121] on img "edit" at bounding box center [352, 117] width 7 height 7
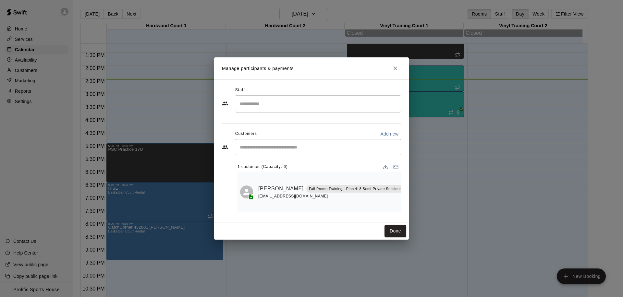
scroll to position [0, 42]
drag, startPoint x: 375, startPoint y: 214, endPoint x: 388, endPoint y: 212, distance: 13.4
click at [388, 212] on div "1 customer (Capacity: 6) [PERSON_NAME] Fall Promo Training - Plan 4: 8 Semi-Pri…" at bounding box center [319, 184] width 164 height 55
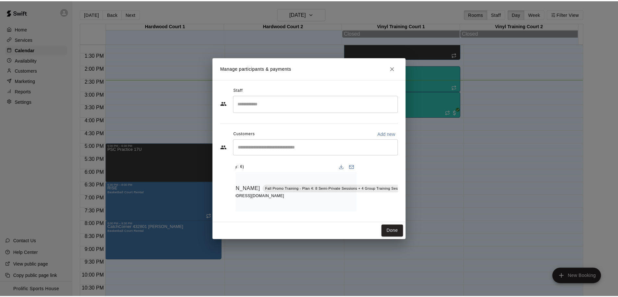
scroll to position [0, 57]
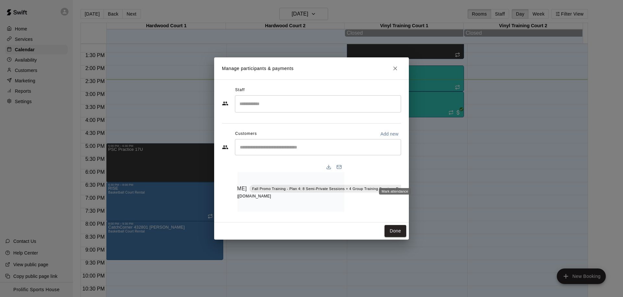
click at [420, 178] on icon "Mark attendance" at bounding box center [422, 180] width 4 height 5
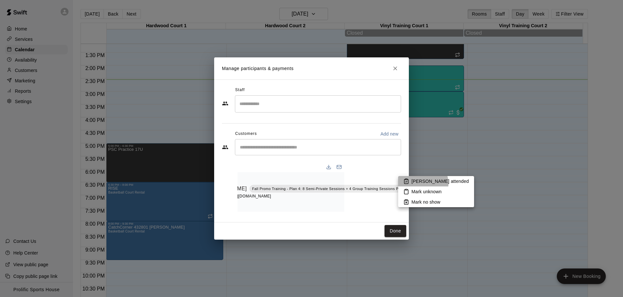
click at [421, 184] on p "[PERSON_NAME] attended" at bounding box center [439, 181] width 57 height 6
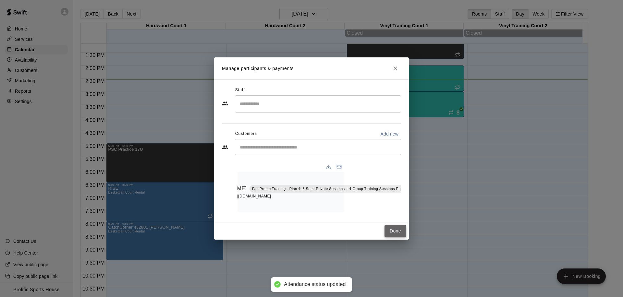
click at [393, 236] on button "Done" at bounding box center [395, 231] width 22 height 12
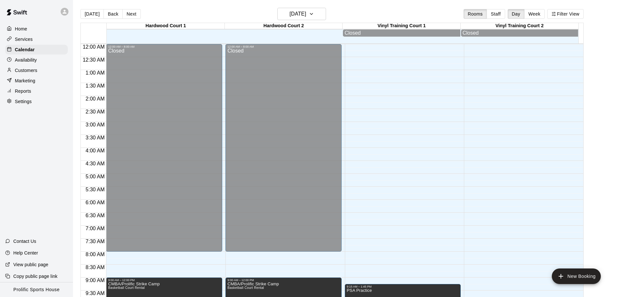
scroll to position [342, 0]
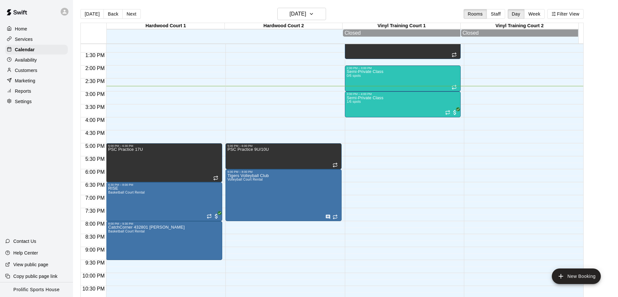
click at [40, 69] on div "Customers" at bounding box center [36, 71] width 63 height 10
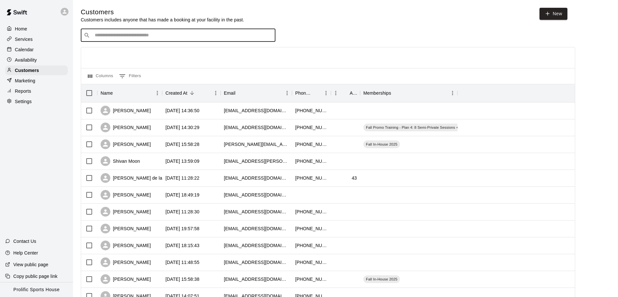
click at [149, 36] on input "Search customers by name or email" at bounding box center [183, 35] width 180 height 6
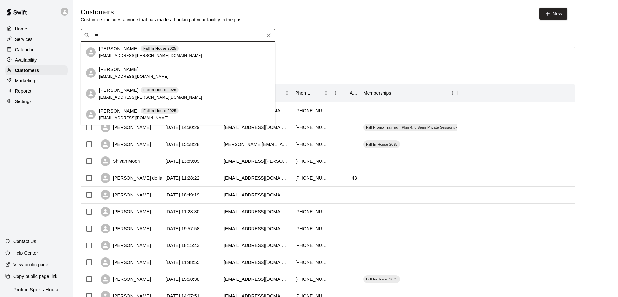
type input "*"
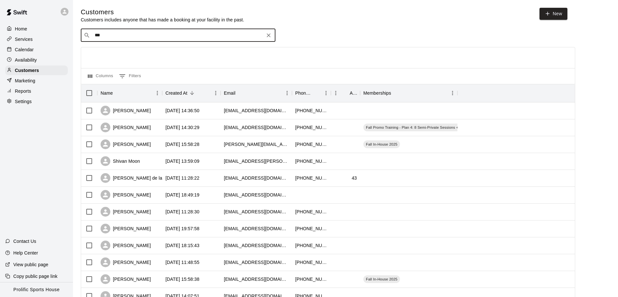
type input "****"
click at [268, 37] on icon "Clear" at bounding box center [268, 35] width 6 height 6
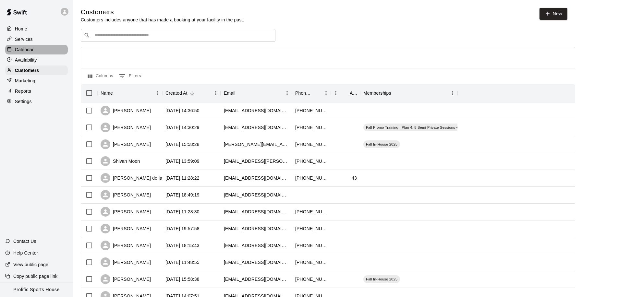
click at [33, 52] on p "Calendar" at bounding box center [24, 49] width 19 height 6
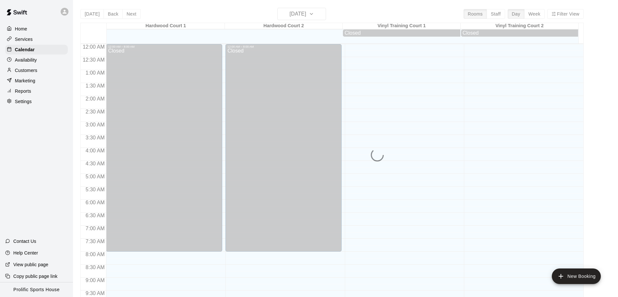
scroll to position [342, 0]
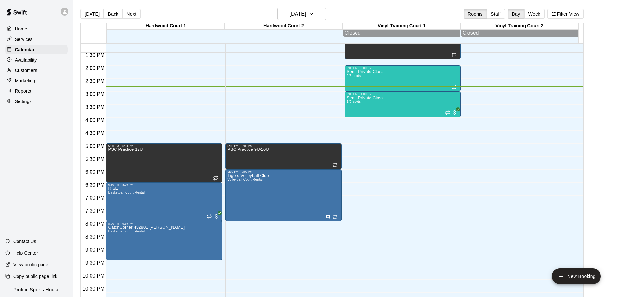
click at [64, 7] on div at bounding box center [66, 11] width 14 height 13
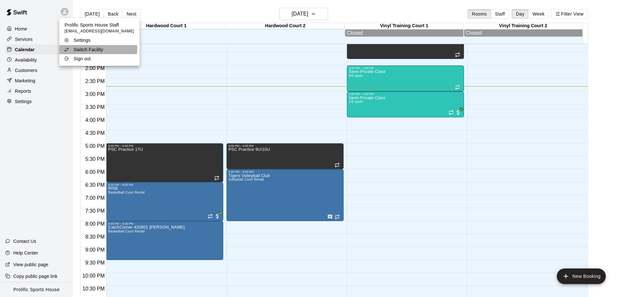
click at [98, 49] on p "Switch Facility" at bounding box center [89, 49] width 30 height 6
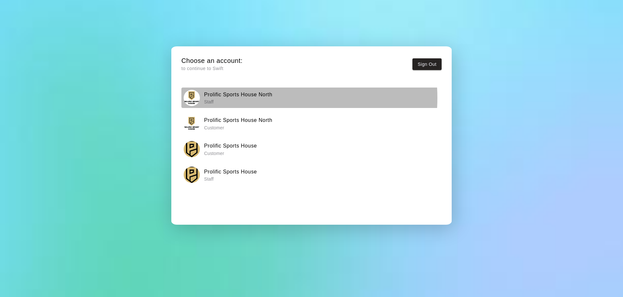
click at [257, 98] on h6 "Prolific Sports House North" at bounding box center [238, 95] width 68 height 8
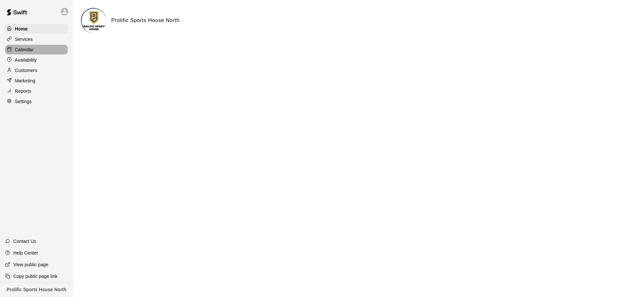
click at [34, 48] on div "Calendar" at bounding box center [36, 50] width 63 height 10
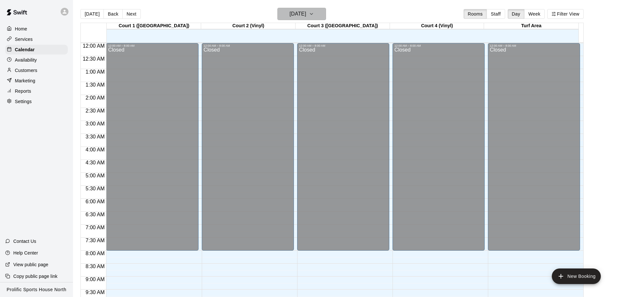
click at [308, 9] on button "[DATE]" at bounding box center [301, 14] width 49 height 12
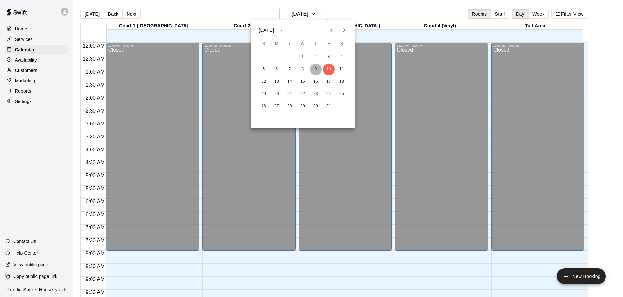
click at [319, 68] on button "9" at bounding box center [316, 70] width 12 height 12
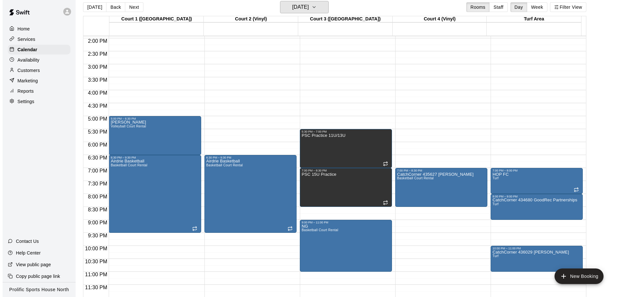
scroll to position [10, 0]
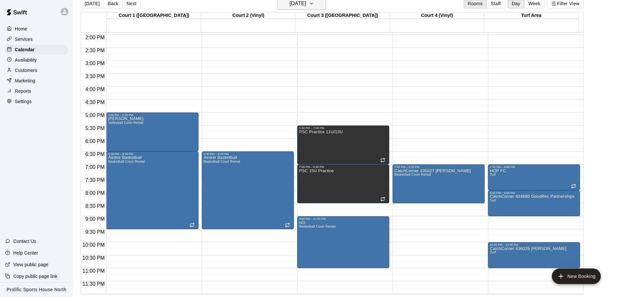
click at [303, 3] on h6 "[DATE]" at bounding box center [298, 3] width 17 height 9
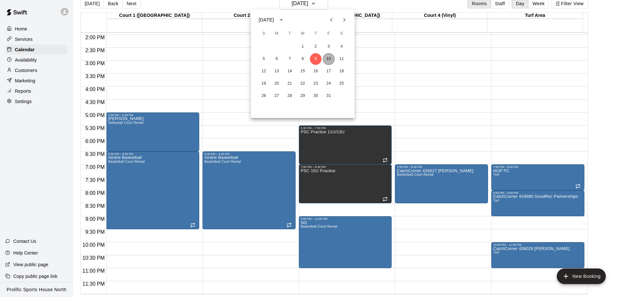
click at [328, 59] on button "10" at bounding box center [329, 59] width 12 height 12
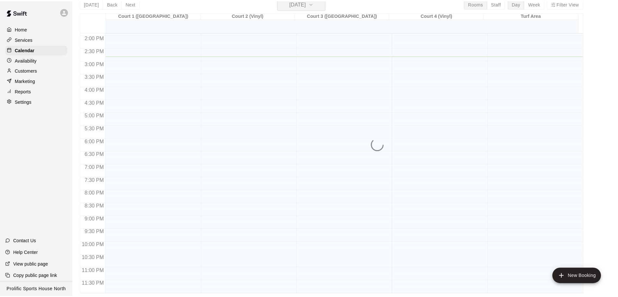
scroll to position [8, 0]
